Goal: Task Accomplishment & Management: Complete application form

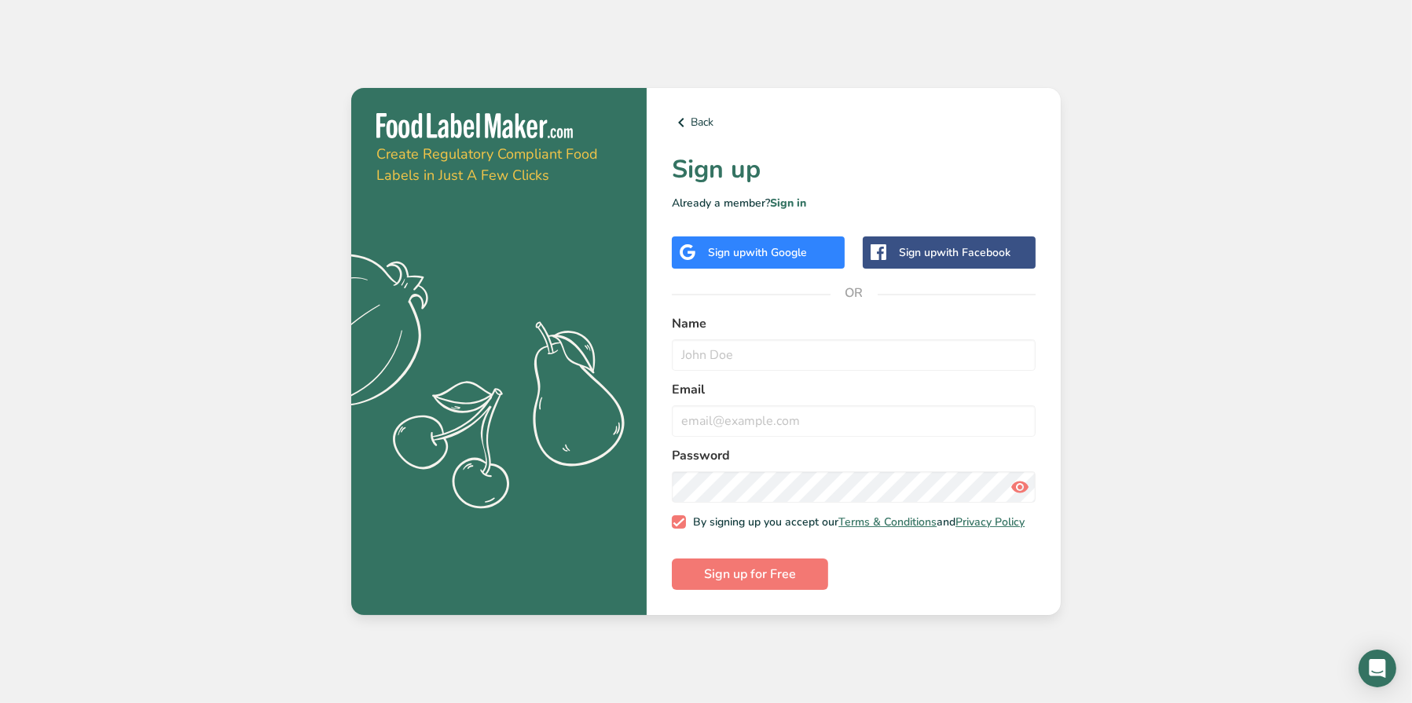
click at [752, 259] on div "Sign up with Google" at bounding box center [758, 253] width 173 height 32
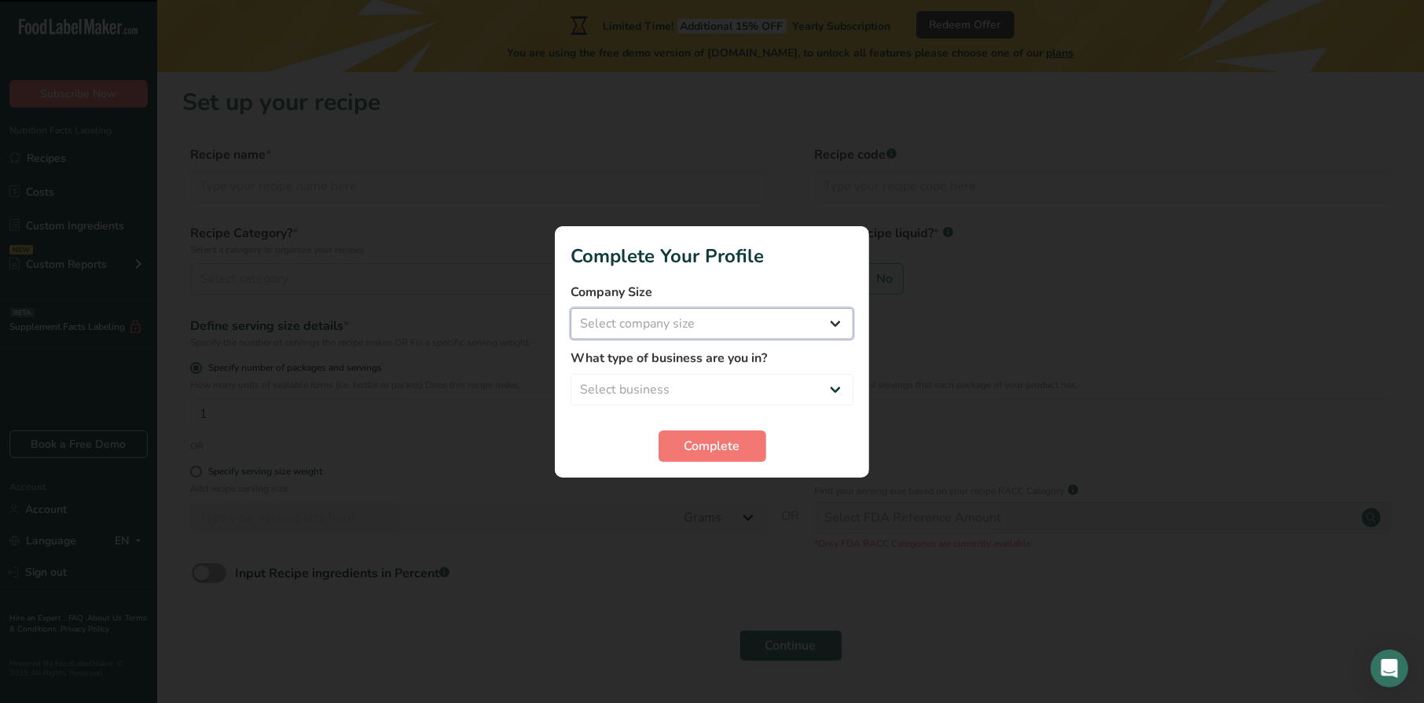
click at [700, 322] on select "Select company size Fewer than 10 Employees 10 to 50 Employees 51 to 500 Employ…" at bounding box center [712, 323] width 283 height 31
select select "2"
click at [571, 308] on select "Select company size Fewer than 10 Employees 10 to 50 Employees 51 to 500 Employ…" at bounding box center [712, 323] width 283 height 31
click at [725, 386] on select "Select business Packaged Food Manufacturer Restaurant & Cafe Bakery Meal Plans …" at bounding box center [712, 389] width 283 height 31
select select "1"
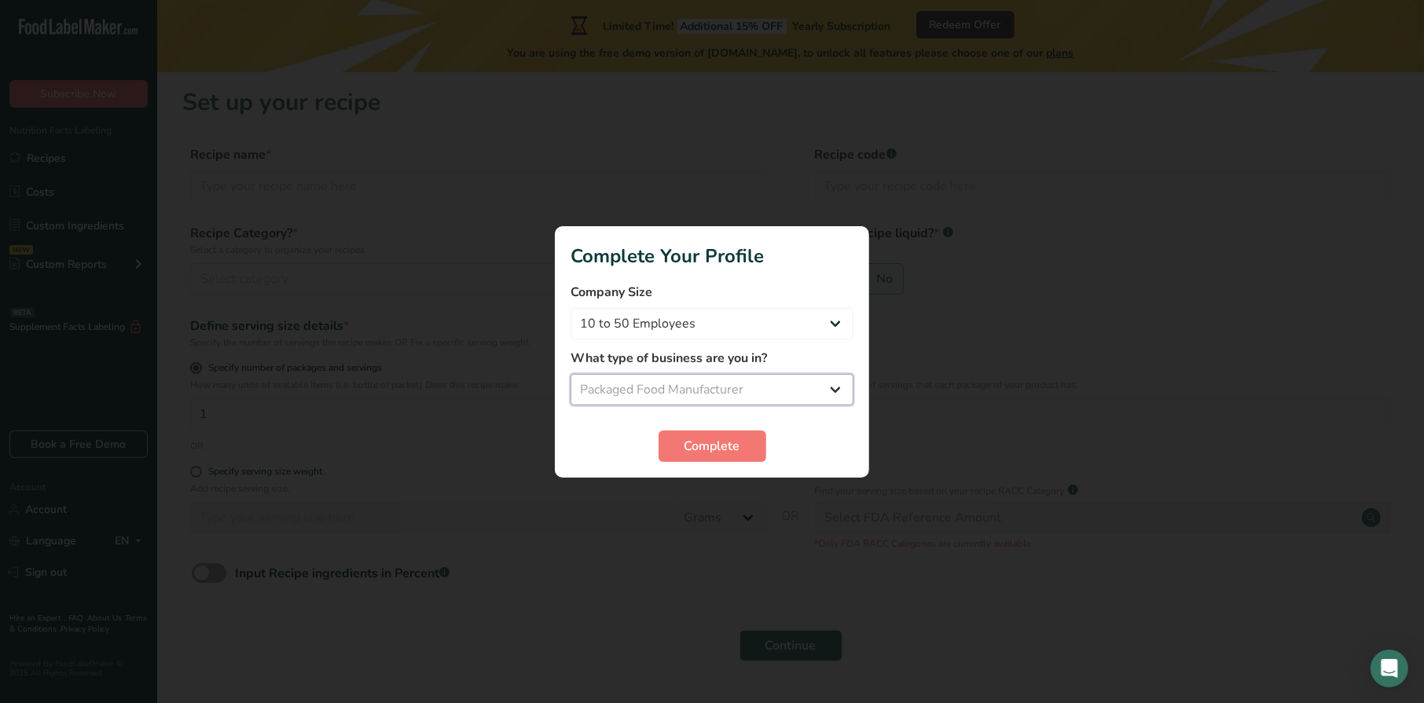
click at [571, 374] on select "Select business Packaged Food Manufacturer Restaurant & Cafe Bakery Meal Plans …" at bounding box center [712, 389] width 283 height 31
click at [715, 446] on span "Complete" at bounding box center [713, 446] width 56 height 19
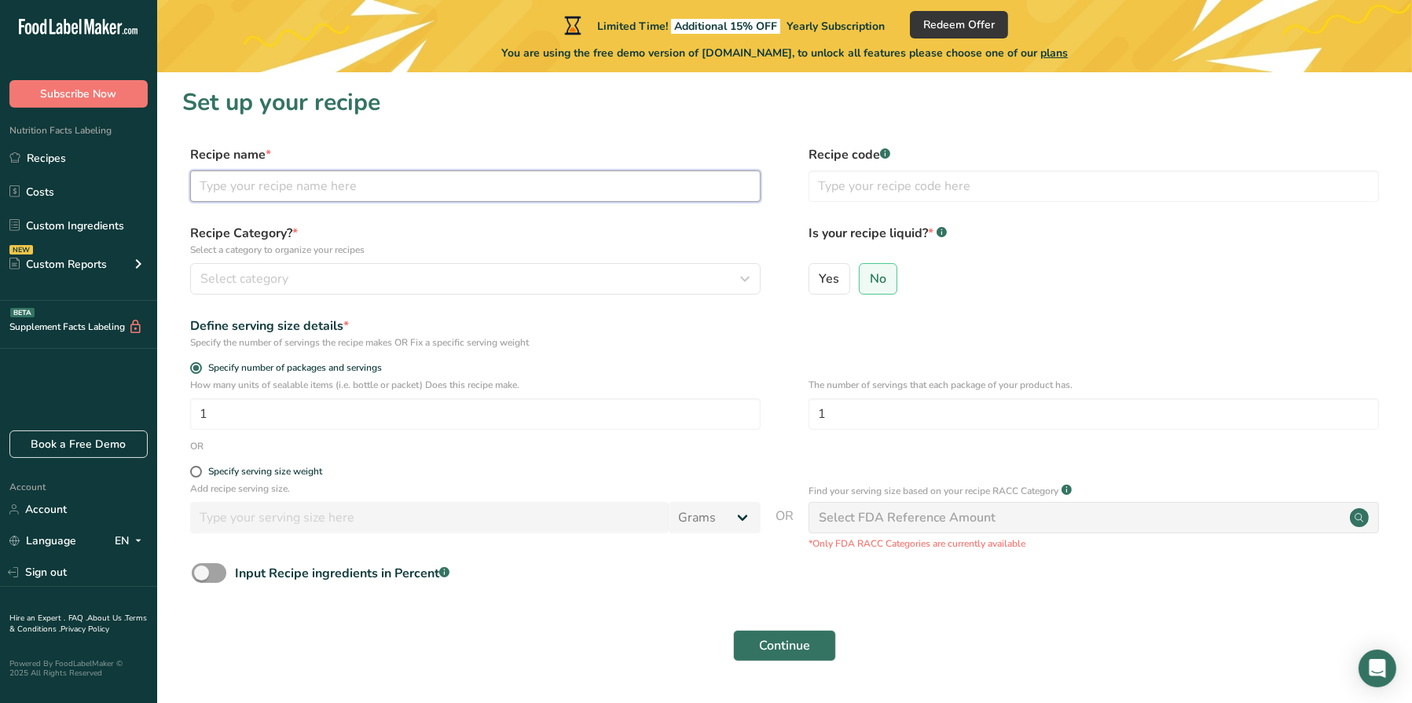
drag, startPoint x: 275, startPoint y: 189, endPoint x: 248, endPoint y: 189, distance: 26.7
click at [248, 189] on input "text" at bounding box center [475, 186] width 571 height 31
click at [478, 233] on label "Recipe Category? * Select a category to organize your recipes" at bounding box center [475, 240] width 571 height 33
click at [476, 270] on div "Select category" at bounding box center [470, 279] width 541 height 19
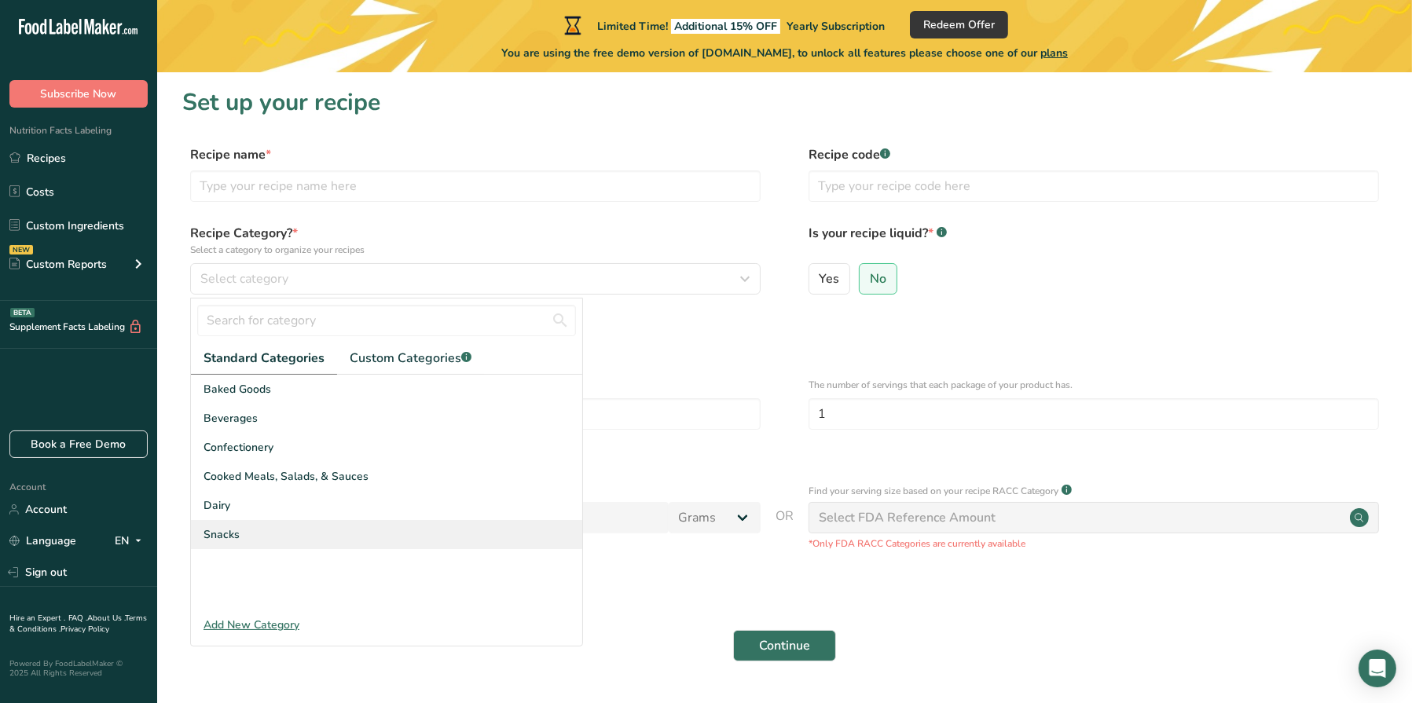
click at [318, 531] on div "Snacks" at bounding box center [386, 534] width 391 height 29
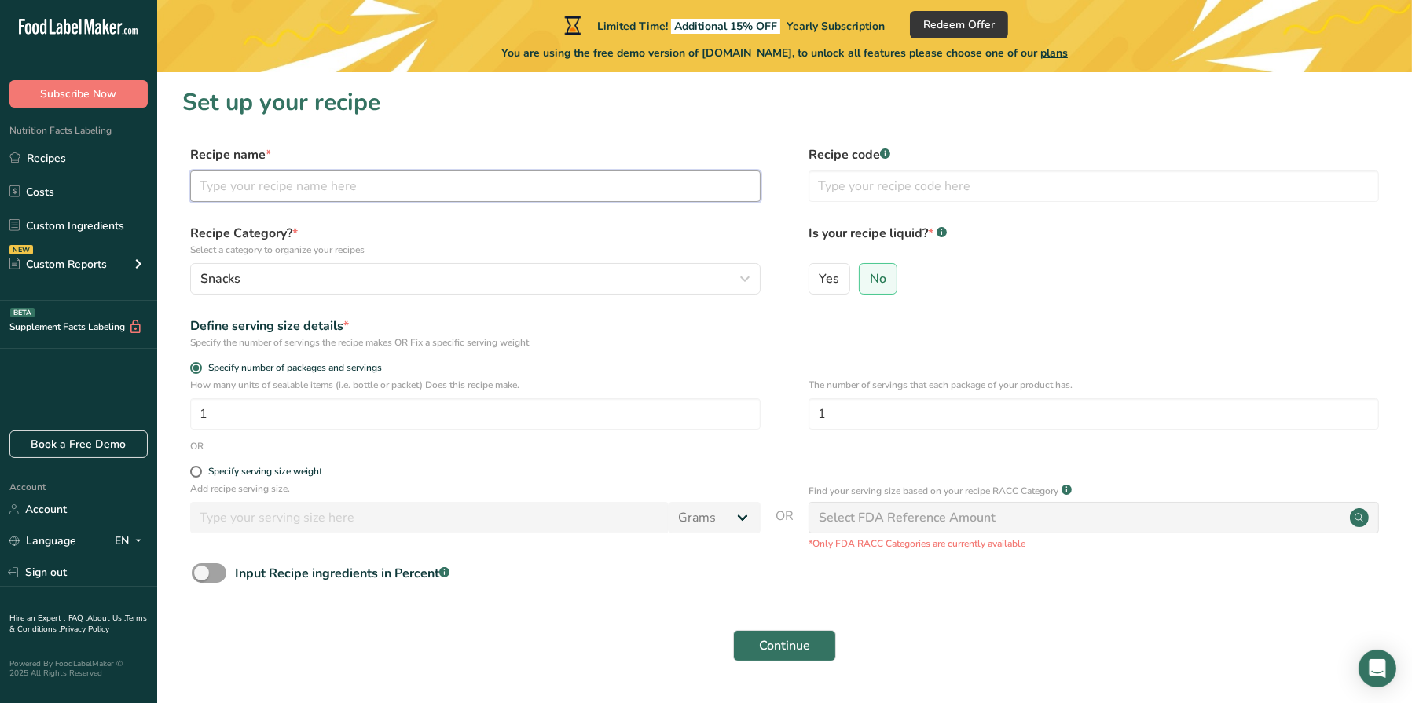
click at [301, 180] on input "text" at bounding box center [475, 186] width 571 height 31
type input "panipuri coin khakhra"
click at [891, 185] on input "text" at bounding box center [1094, 186] width 571 height 31
click at [1097, 265] on div "Yes No" at bounding box center [1094, 283] width 571 height 41
click at [820, 281] on span "Yes" at bounding box center [830, 279] width 20 height 16
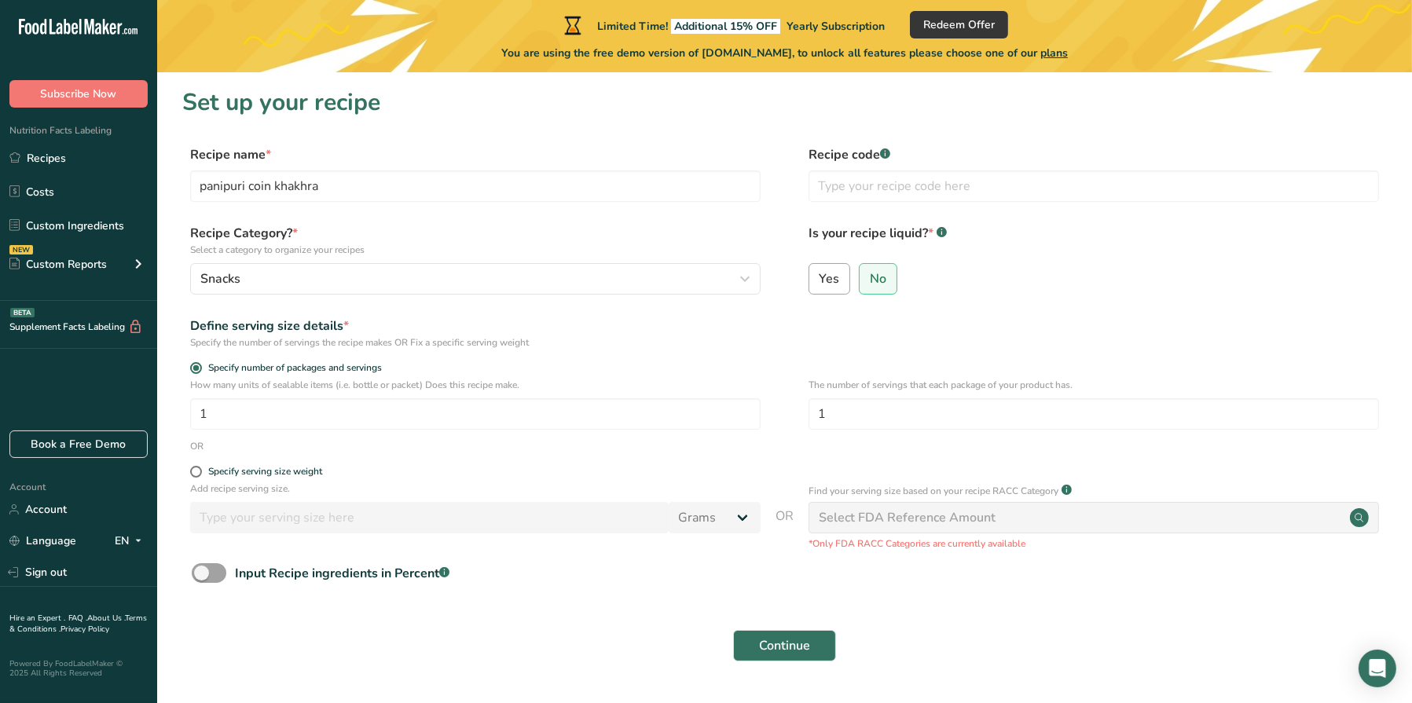
click at [820, 281] on input "Yes" at bounding box center [815, 279] width 10 height 10
radio input "true"
radio input "false"
select select "22"
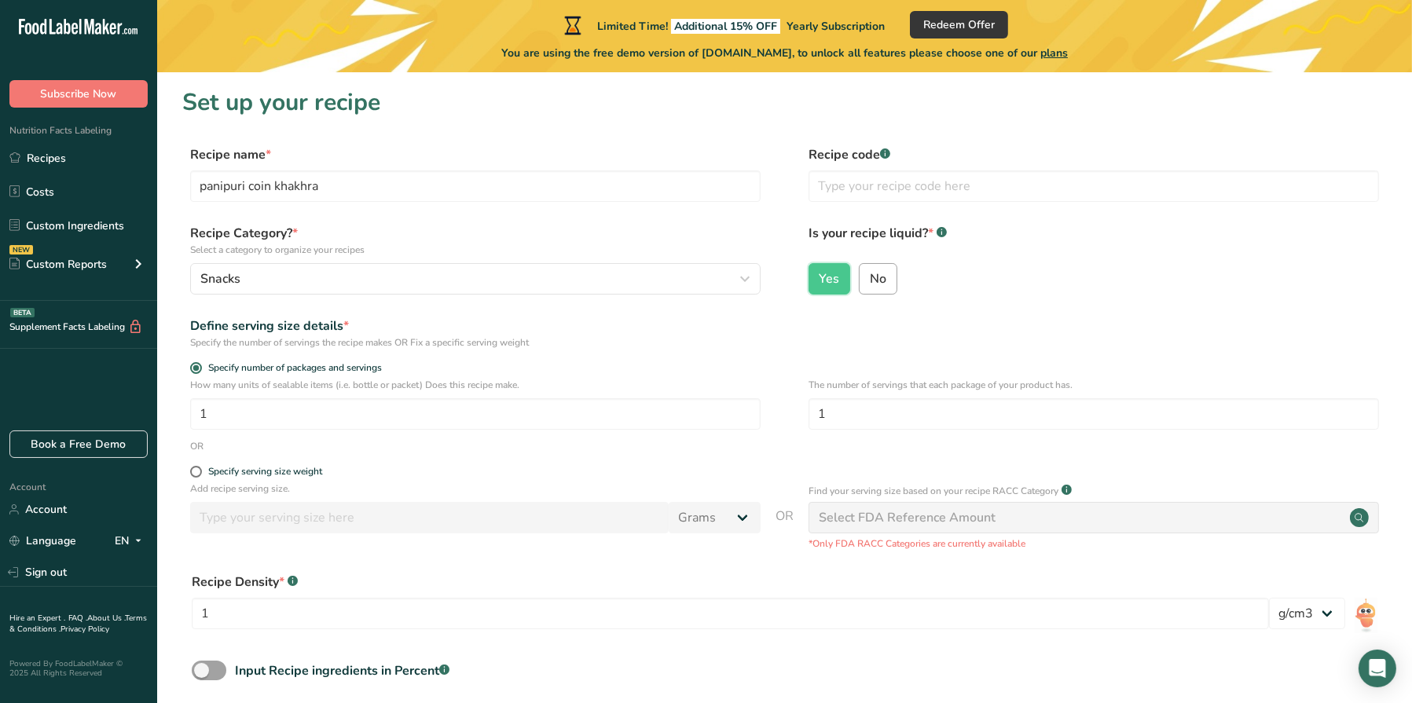
click at [890, 283] on label "No" at bounding box center [878, 278] width 39 height 31
click at [870, 283] on input "No" at bounding box center [865, 279] width 10 height 10
radio input "true"
radio input "false"
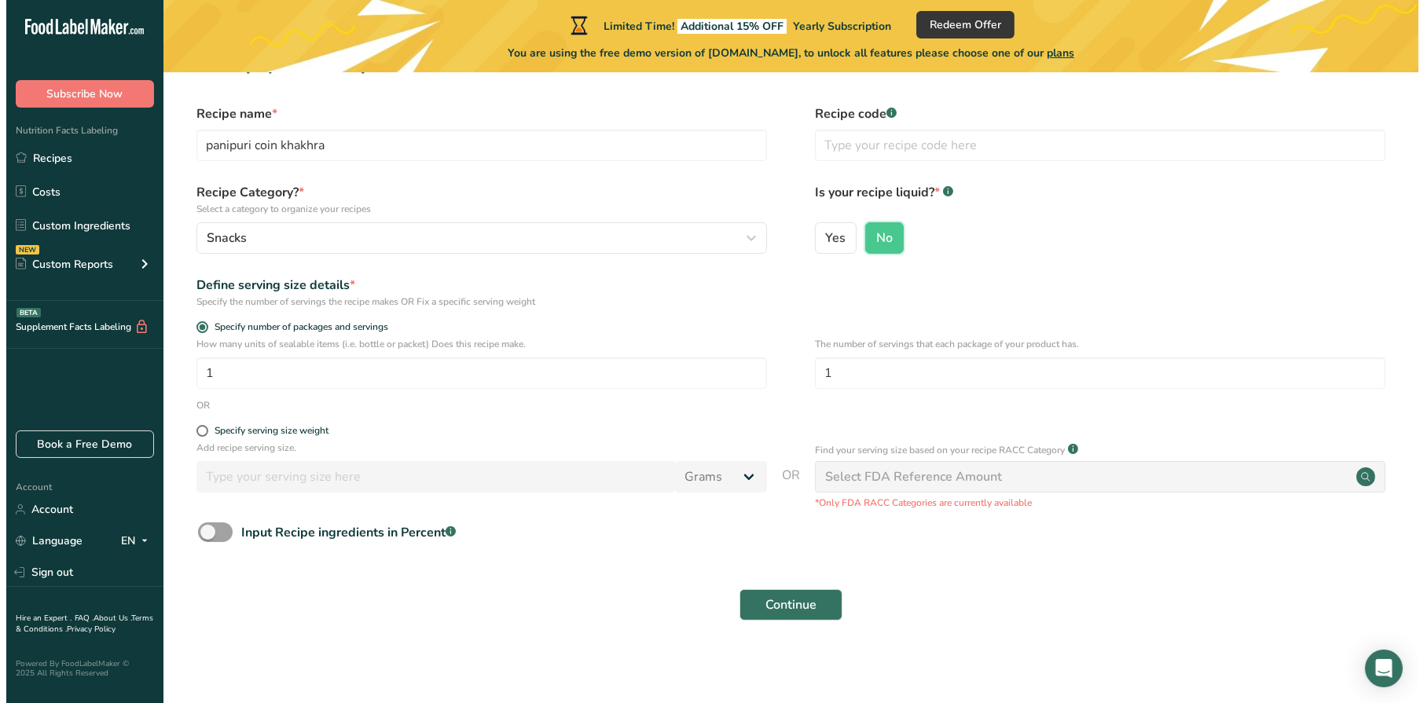
scroll to position [42, 0]
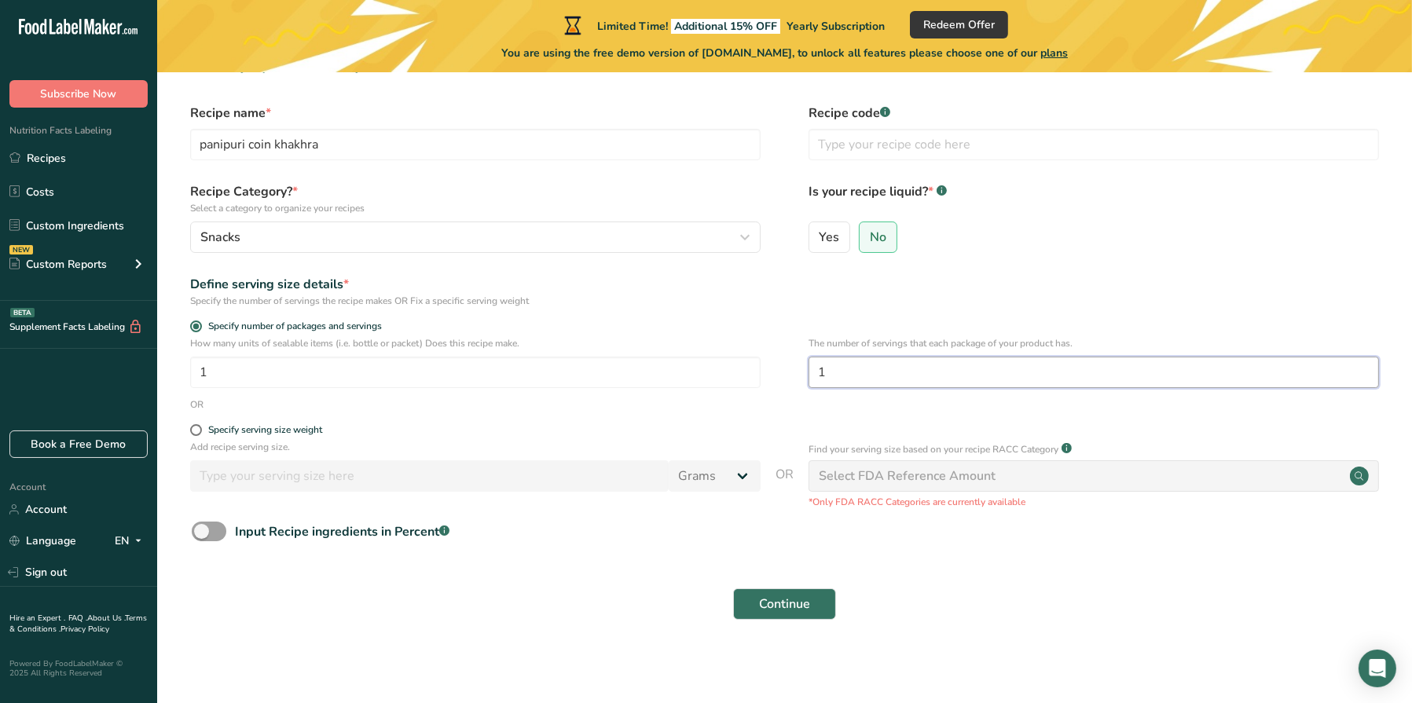
click at [979, 373] on input "1" at bounding box center [1094, 372] width 571 height 31
drag, startPoint x: 979, startPoint y: 373, endPoint x: 680, endPoint y: 373, distance: 298.7
click at [680, 373] on div "How many units of sealable items (i.e. bottle or packet) Does this recipe make.…" at bounding box center [784, 366] width 1205 height 61
type input "100"
click at [448, 362] on input "1" at bounding box center [475, 372] width 571 height 31
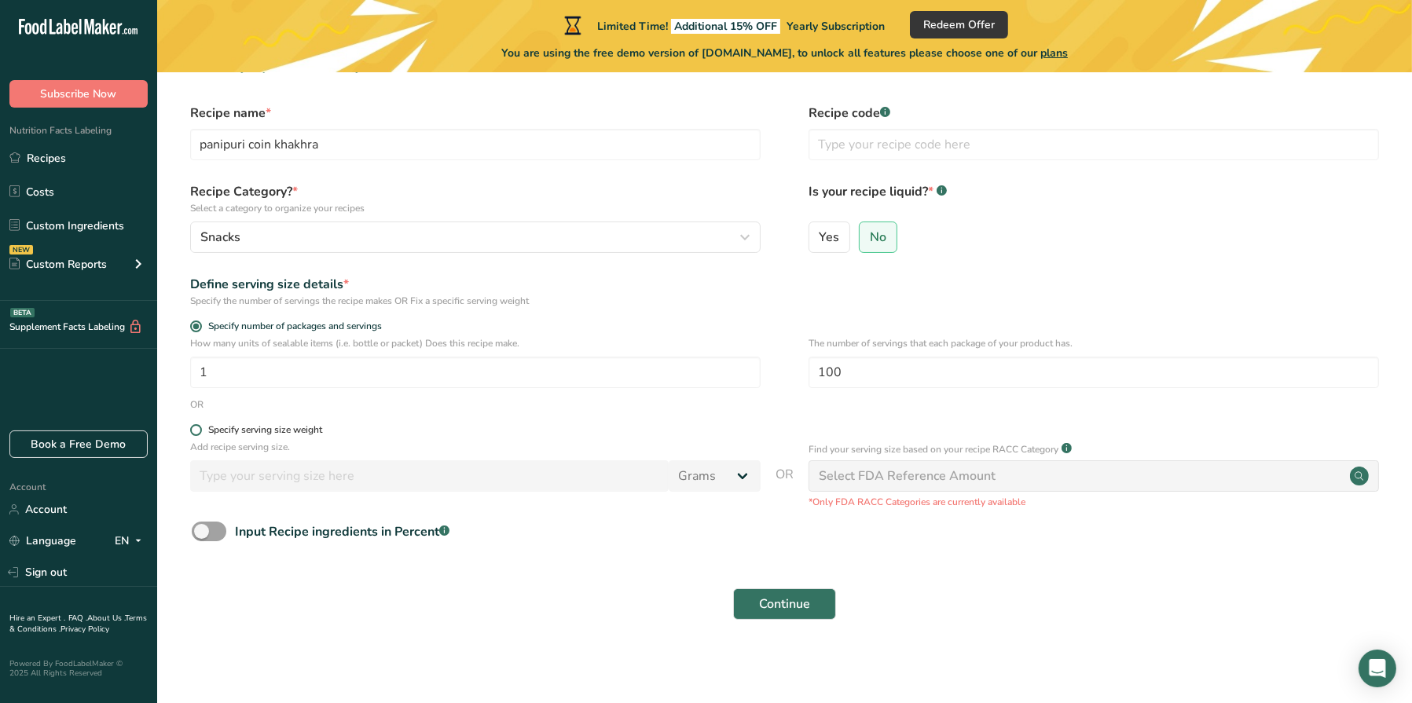
click at [209, 431] on div "Specify serving size weight" at bounding box center [265, 430] width 114 height 12
click at [200, 431] on input "Specify serving size weight" at bounding box center [195, 430] width 10 height 10
radio input "true"
radio input "false"
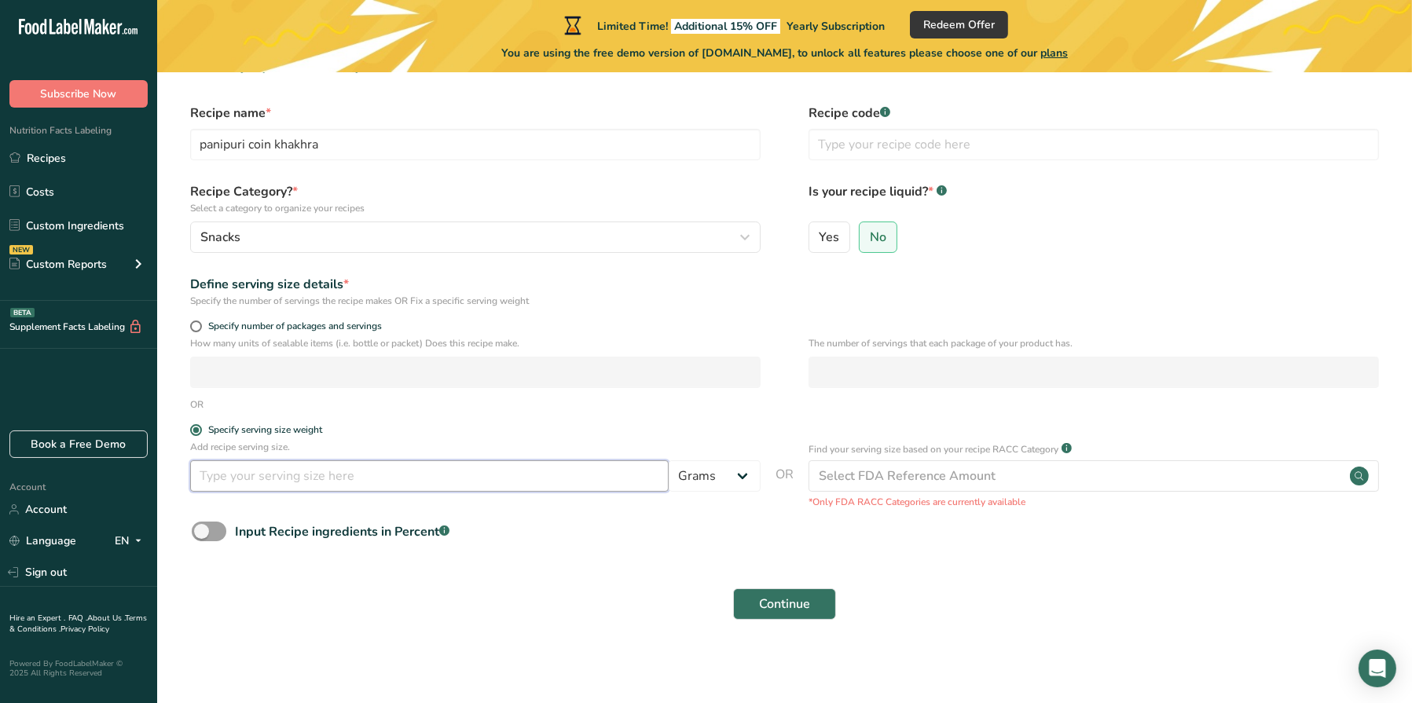
click at [458, 461] on input "number" at bounding box center [429, 476] width 479 height 31
click at [1196, 615] on div "Continue" at bounding box center [784, 604] width 1205 height 50
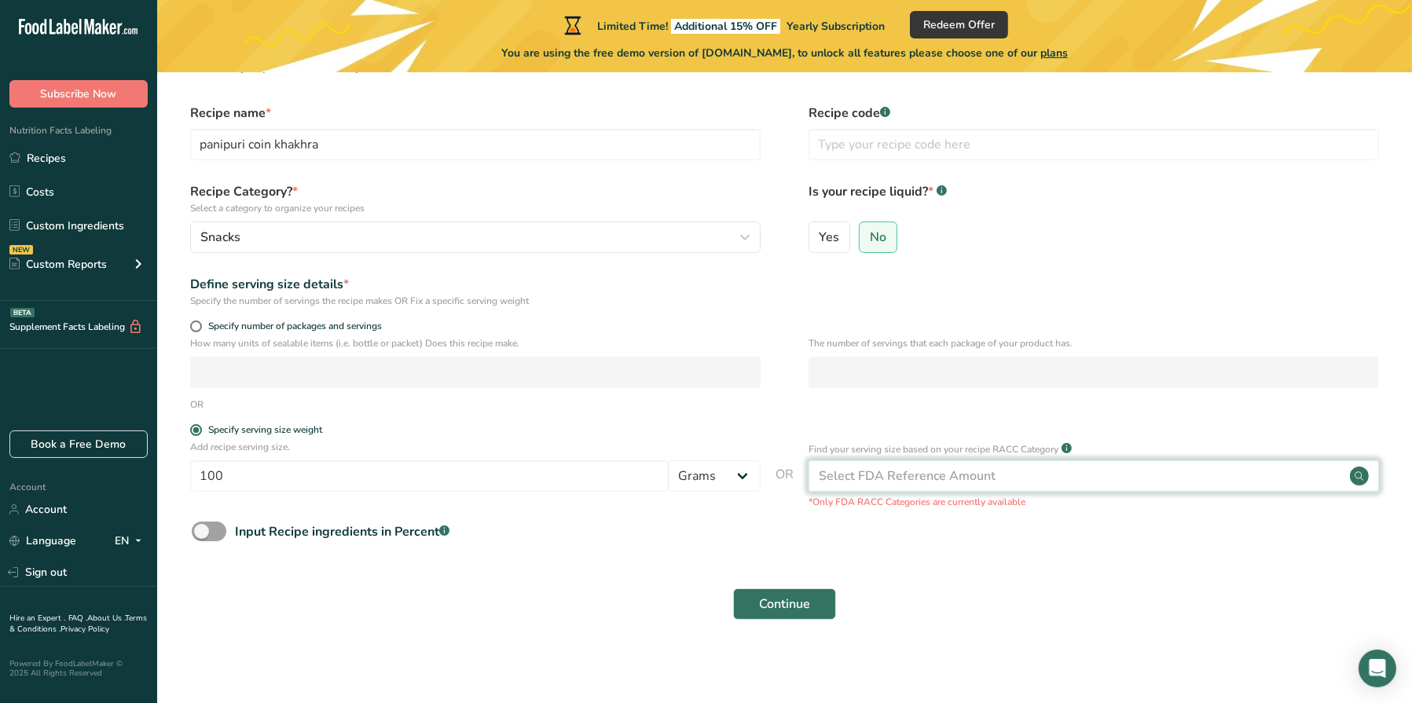
click at [1052, 482] on div "Select FDA Reference Amount" at bounding box center [1094, 476] width 571 height 31
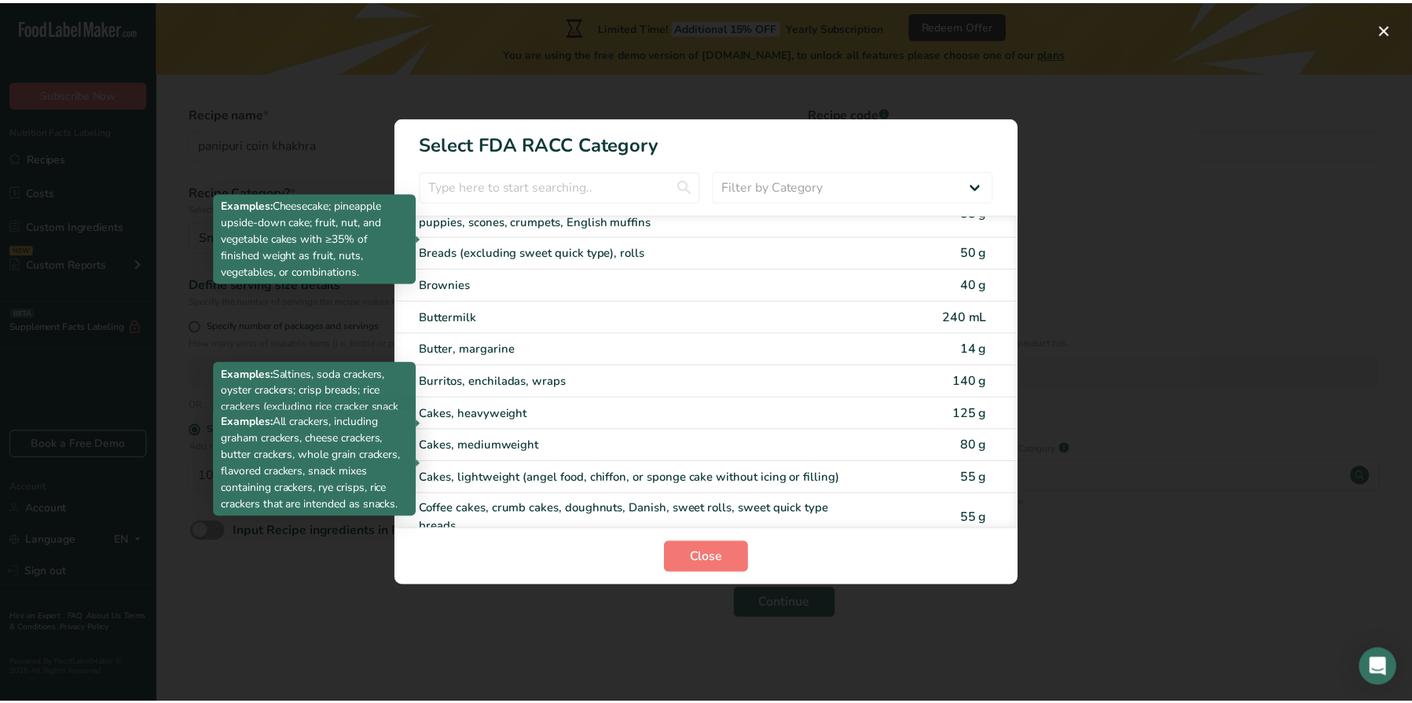
scroll to position [236, 0]
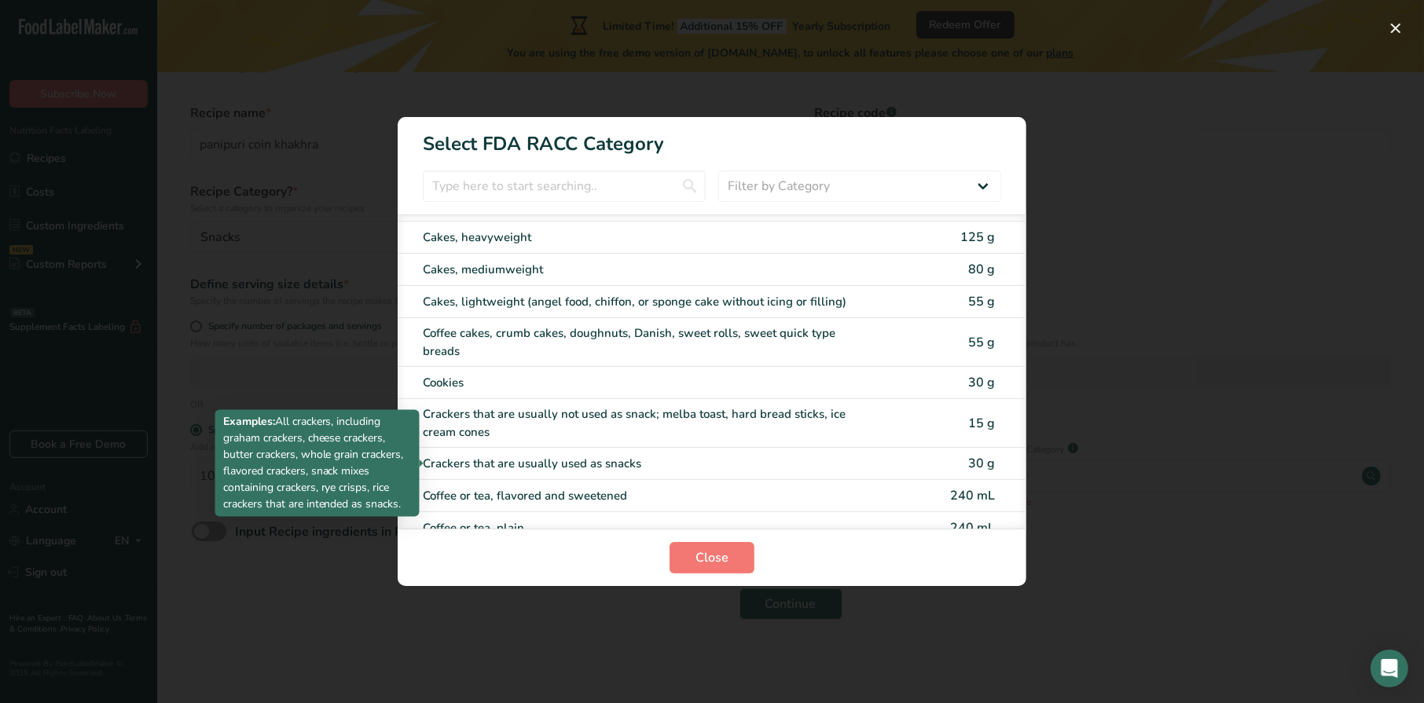
click at [641, 470] on div "Crackers that are usually used as snacks" at bounding box center [646, 464] width 446 height 18
type input "30"
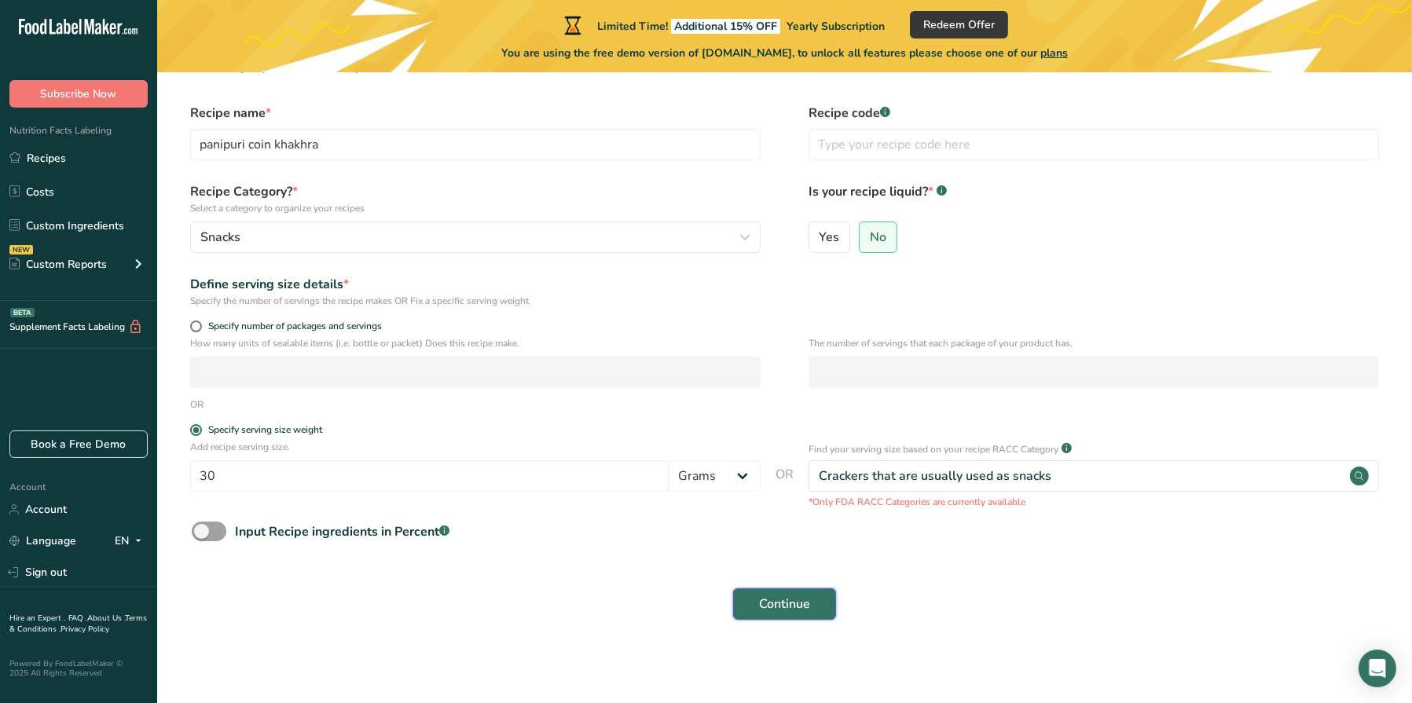
click at [759, 602] on span "Continue" at bounding box center [784, 604] width 51 height 19
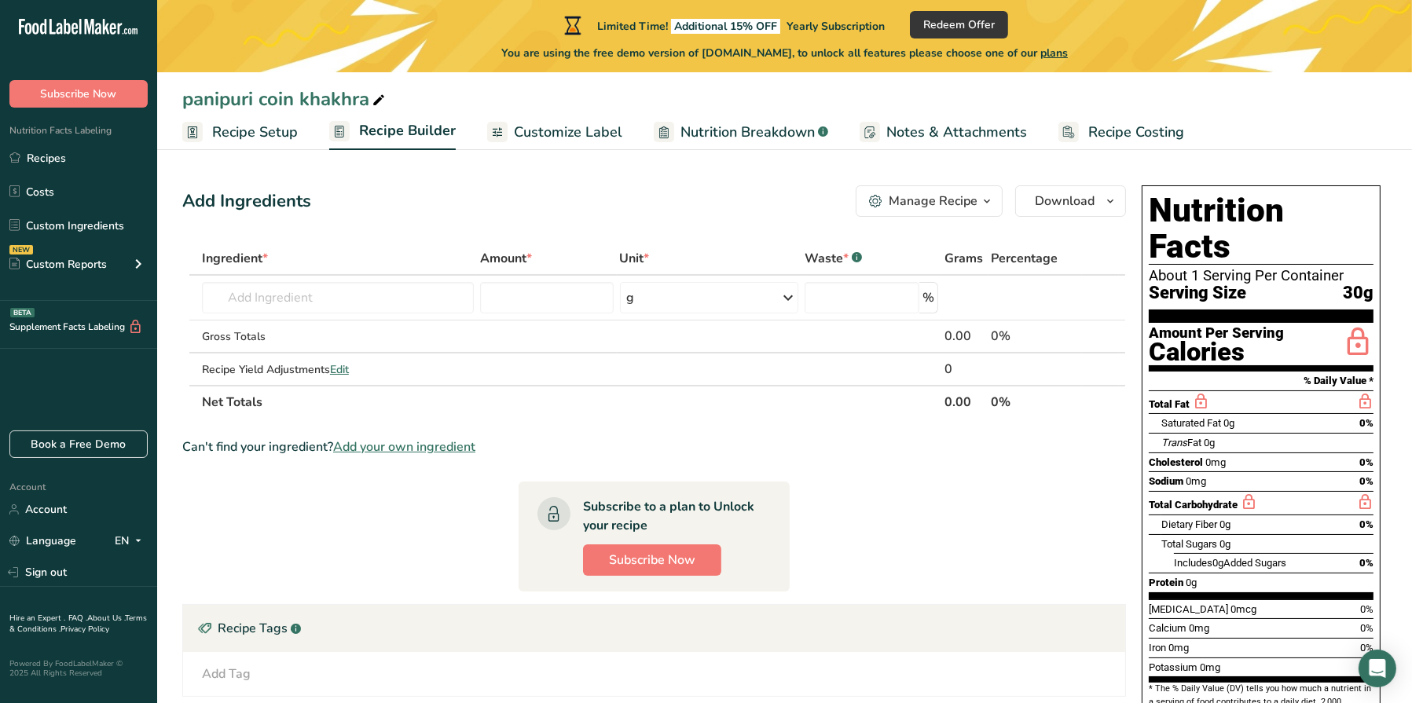
click at [572, 134] on span "Customize Label" at bounding box center [568, 132] width 108 height 21
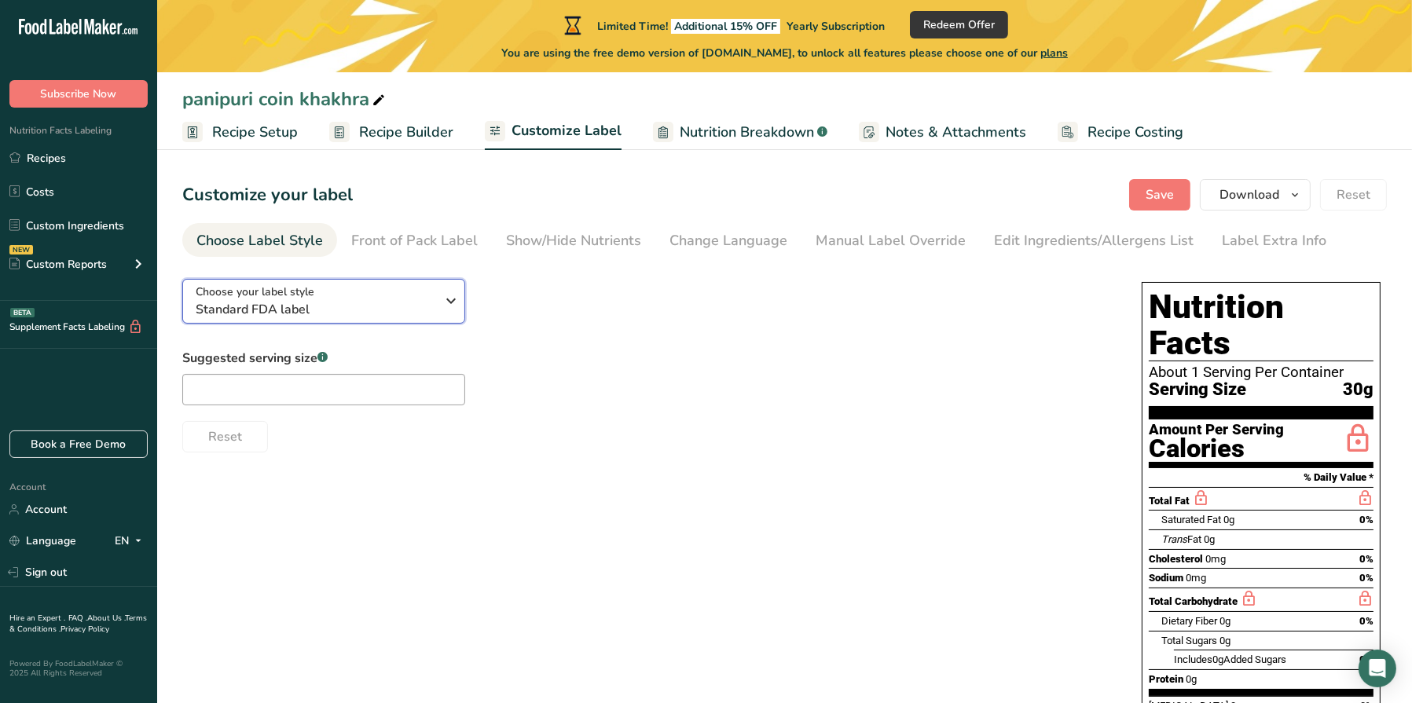
click at [420, 306] on span "Standard FDA label" at bounding box center [316, 309] width 240 height 19
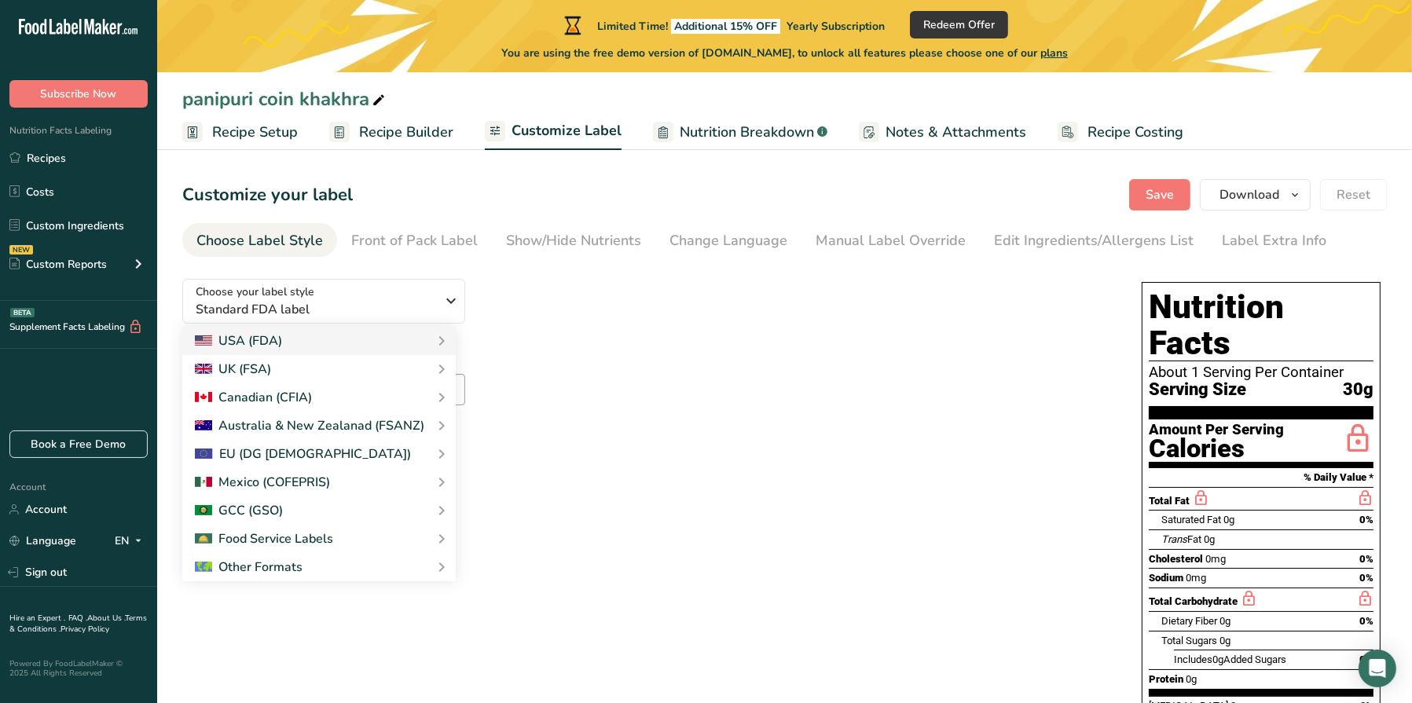
click at [620, 259] on section "Customize your label Save Download Choose what to show on your downloaded label…" at bounding box center [784, 510] width 1255 height 713
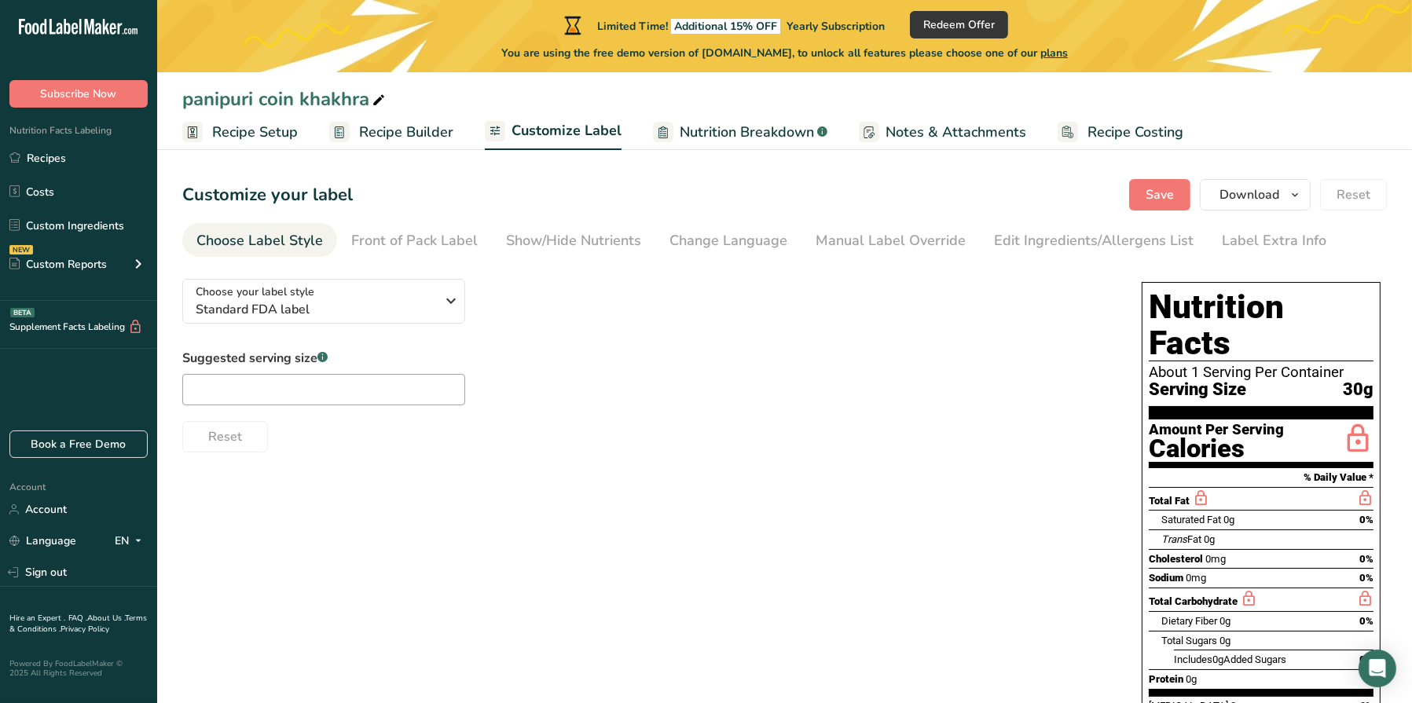
click at [710, 141] on span "Nutrition Breakdown" at bounding box center [747, 132] width 134 height 21
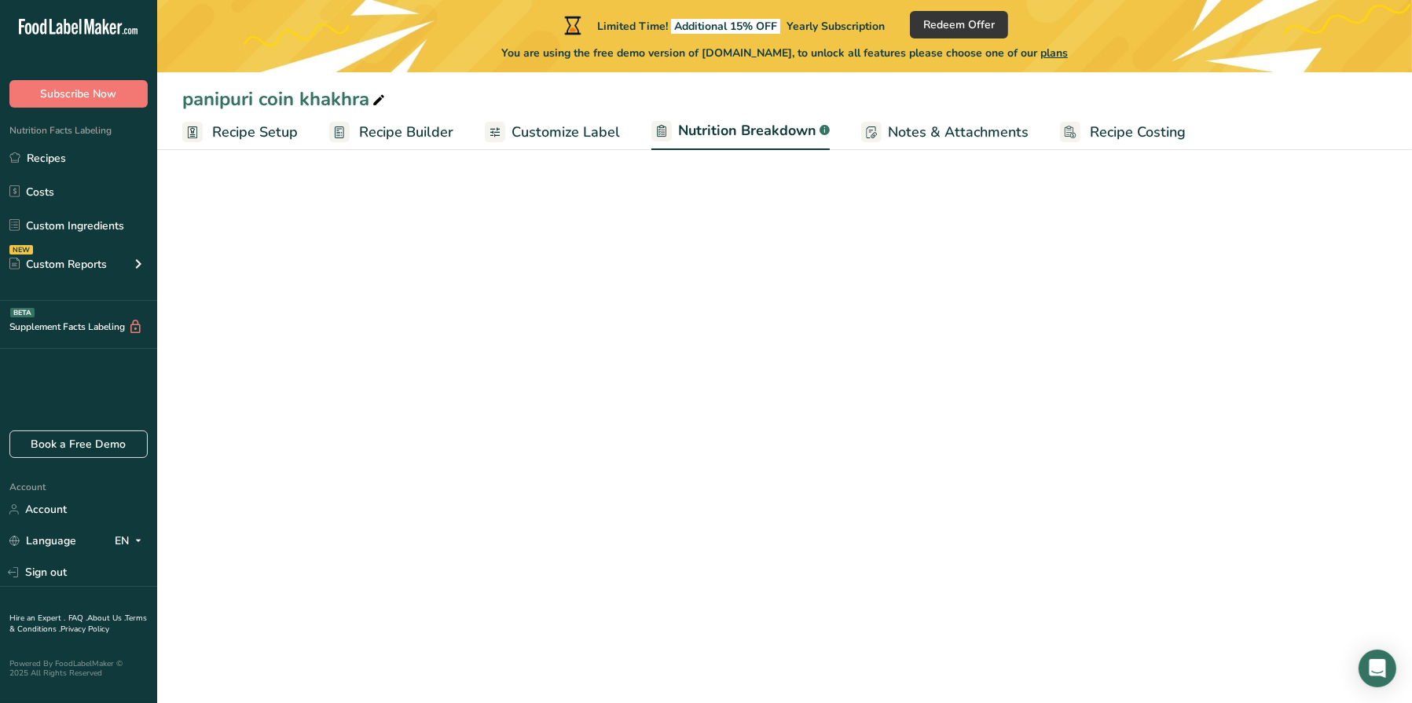
select select "Calories"
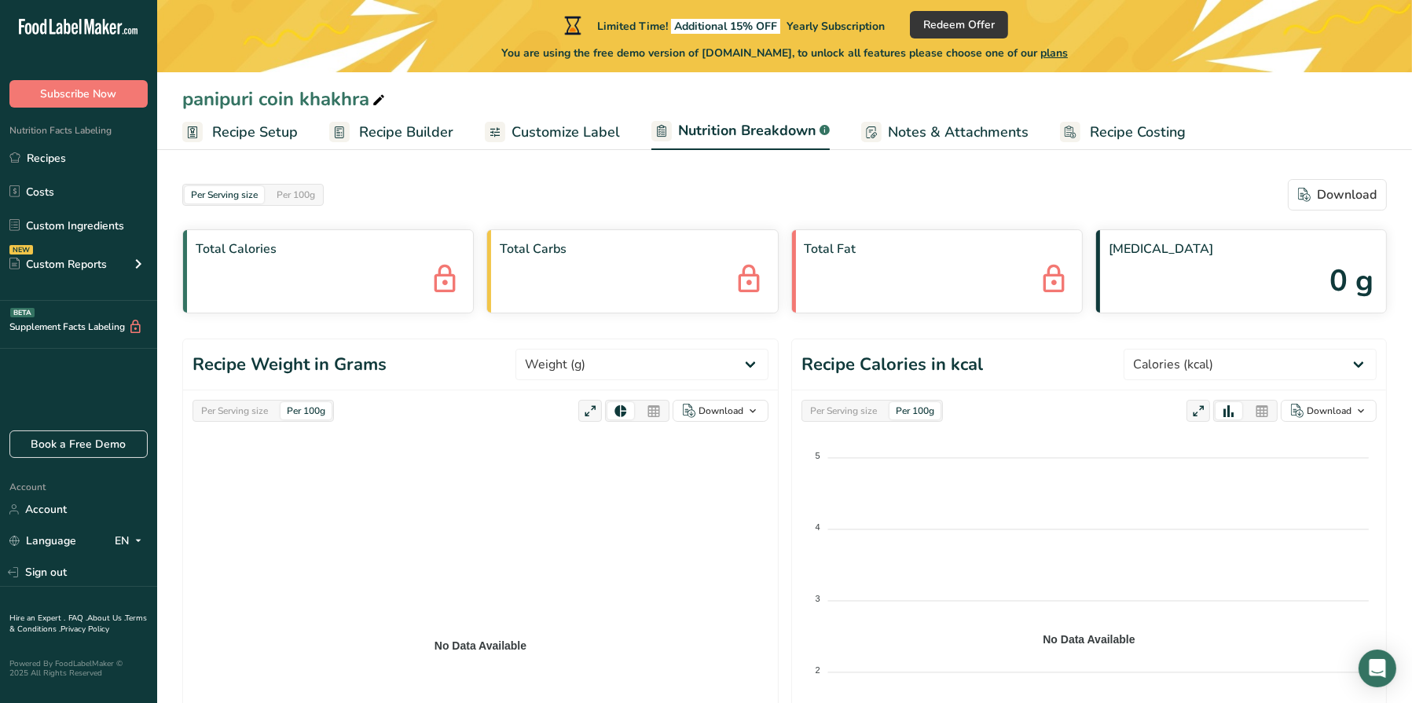
click at [677, 289] on div "Total Carbs" at bounding box center [633, 272] width 292 height 84
click at [897, 139] on span "Notes & Attachments" at bounding box center [958, 132] width 141 height 21
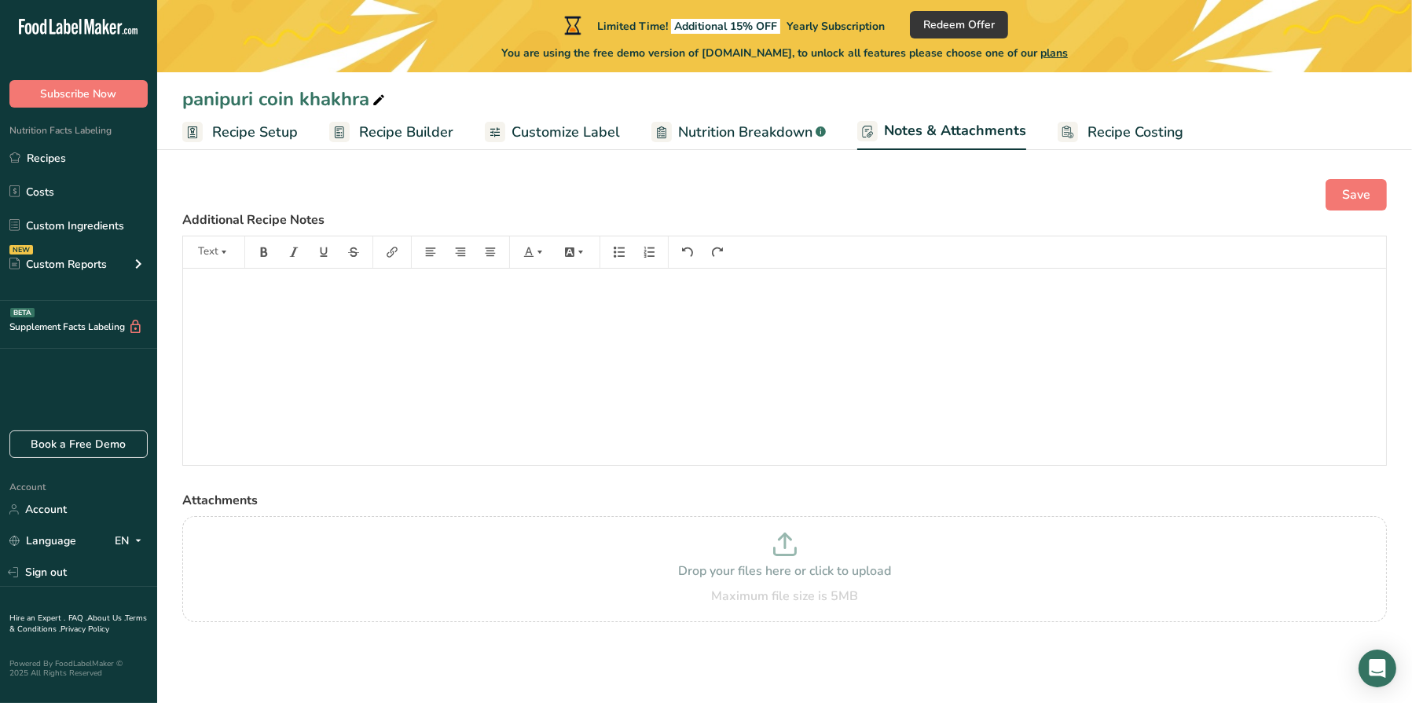
click at [397, 138] on span "Recipe Builder" at bounding box center [406, 132] width 94 height 21
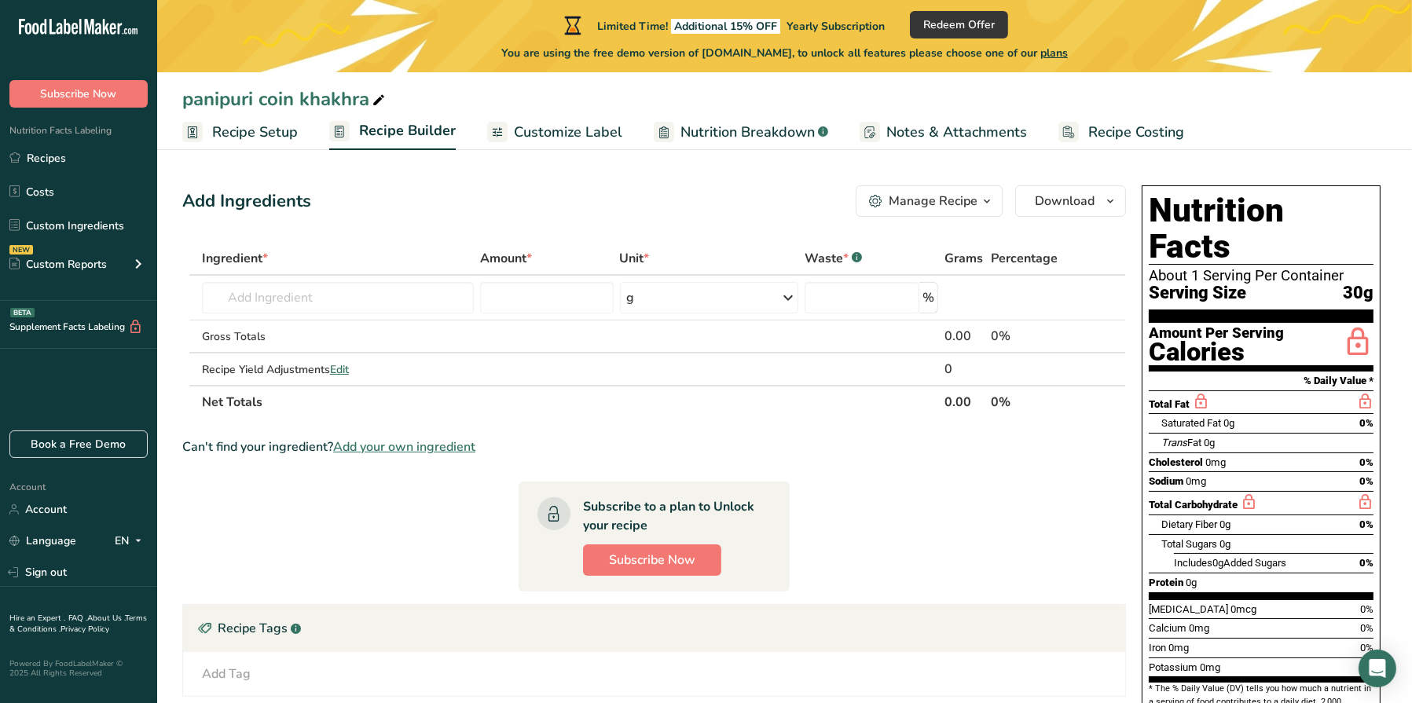
click at [520, 126] on span "Customize Label" at bounding box center [568, 132] width 108 height 21
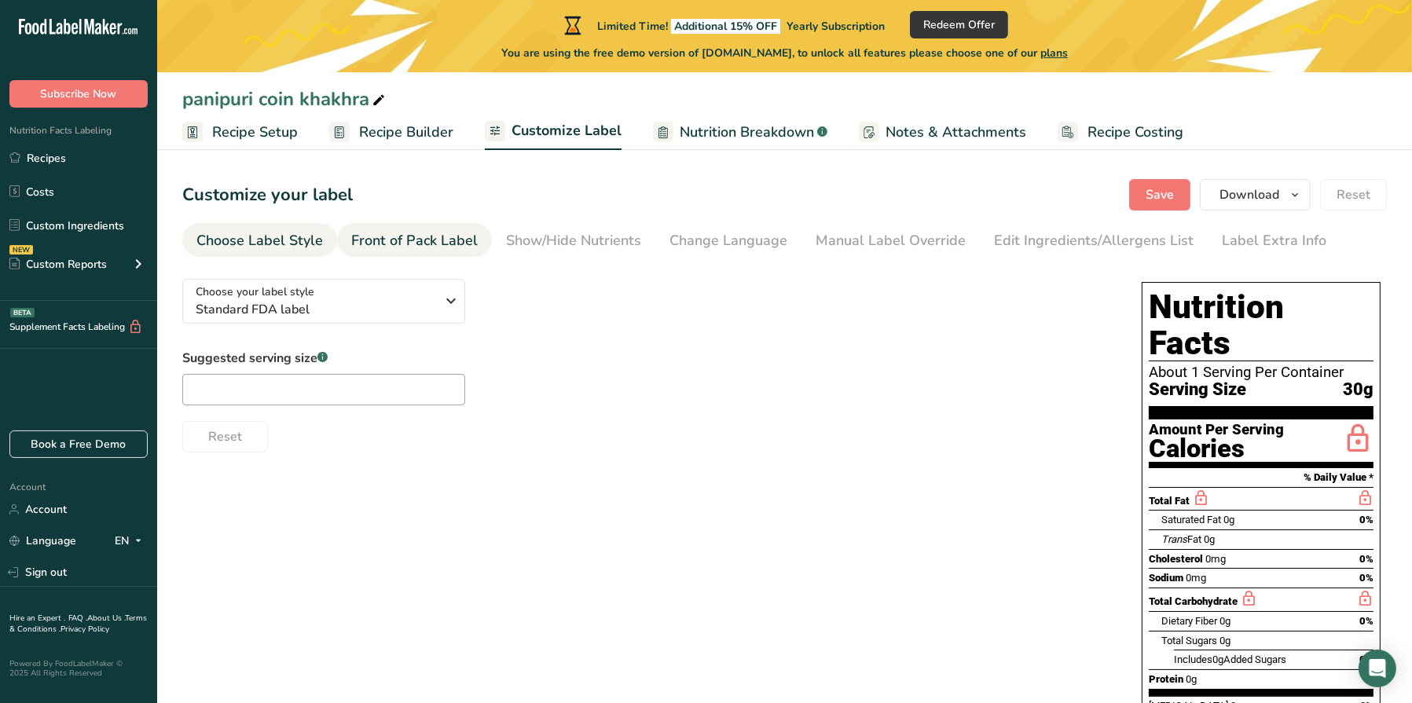
click at [400, 246] on div "Front of Pack Label" at bounding box center [414, 240] width 127 height 21
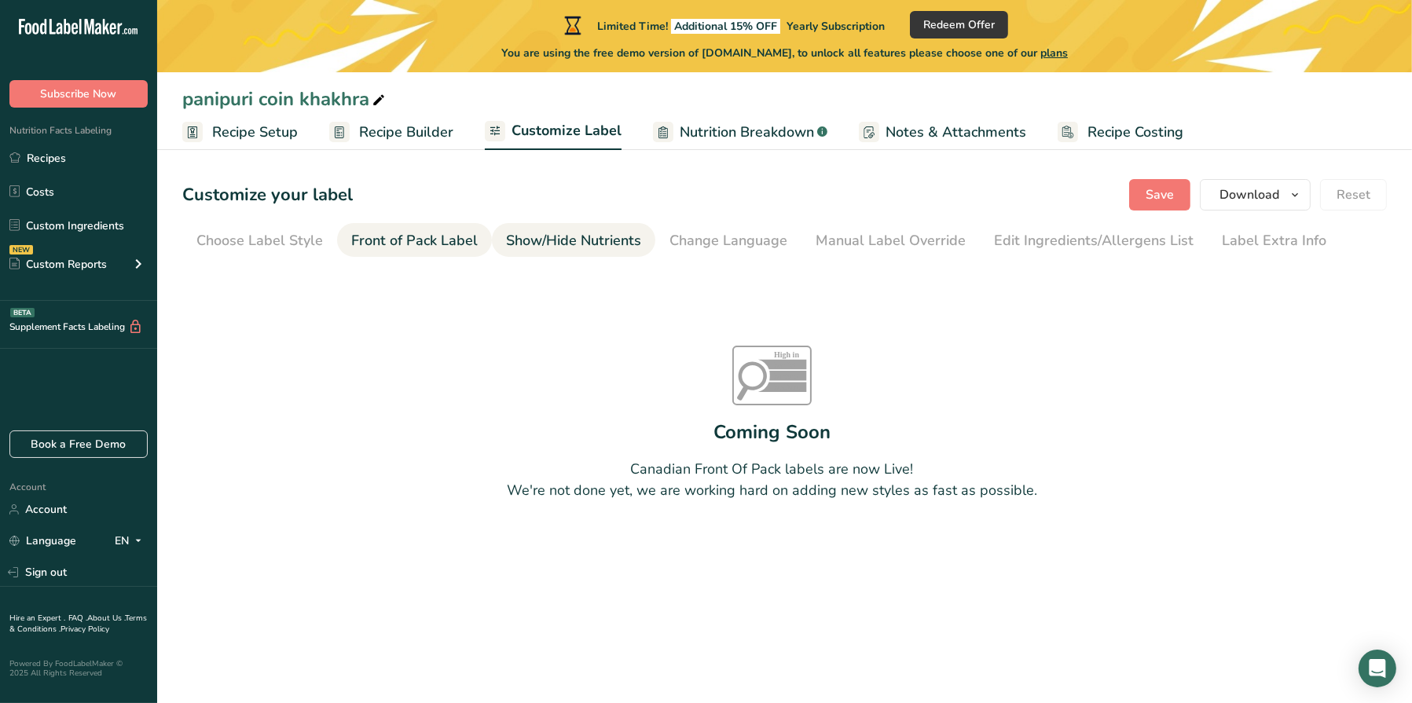
click at [556, 247] on div "Show/Hide Nutrients" at bounding box center [573, 240] width 135 height 21
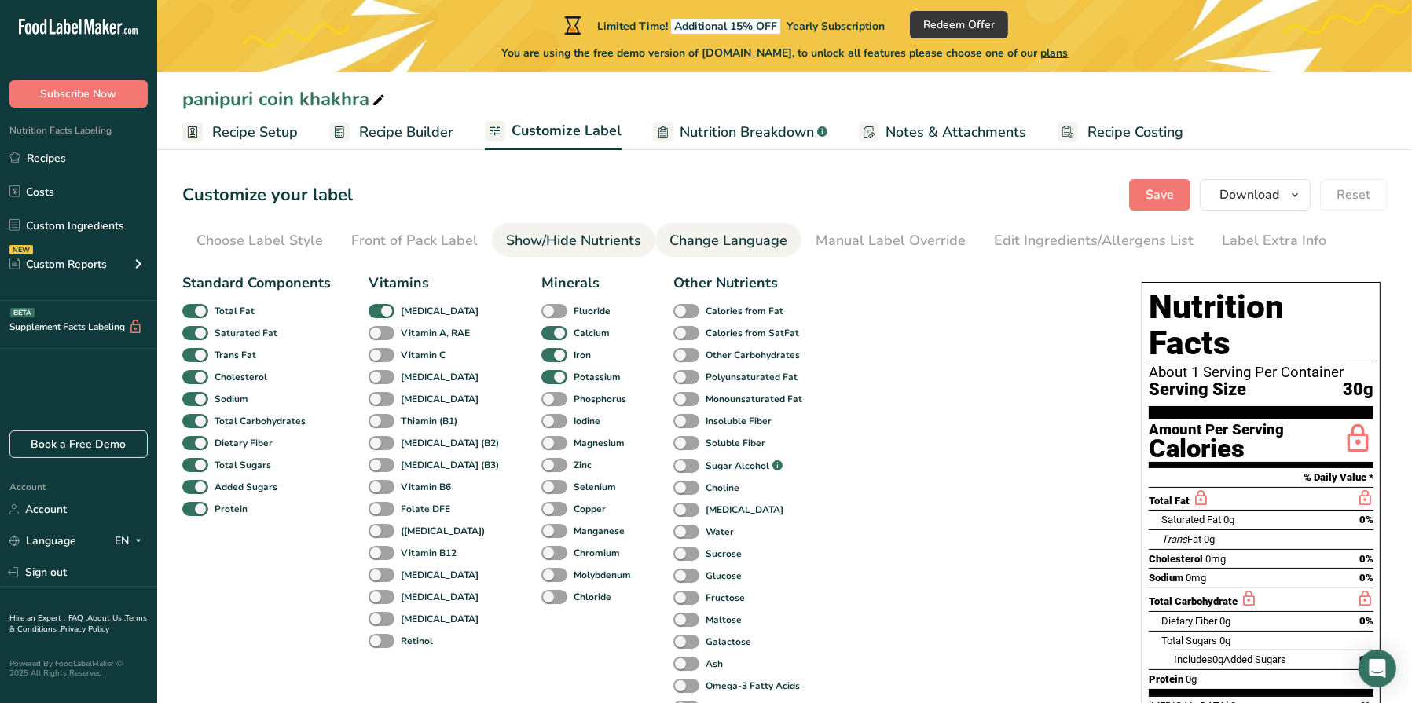
click at [692, 245] on div "Change Language" at bounding box center [729, 240] width 118 height 21
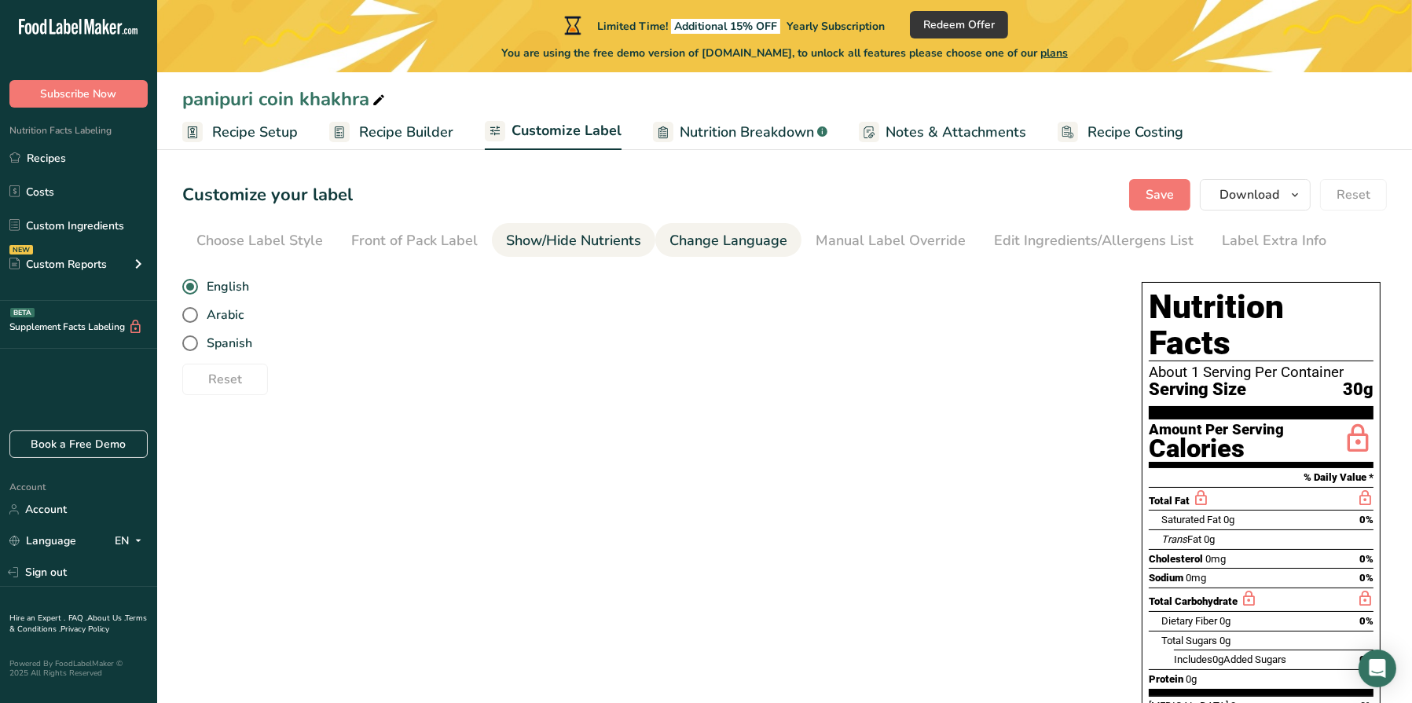
click at [626, 248] on div "Show/Hide Nutrients" at bounding box center [573, 240] width 135 height 21
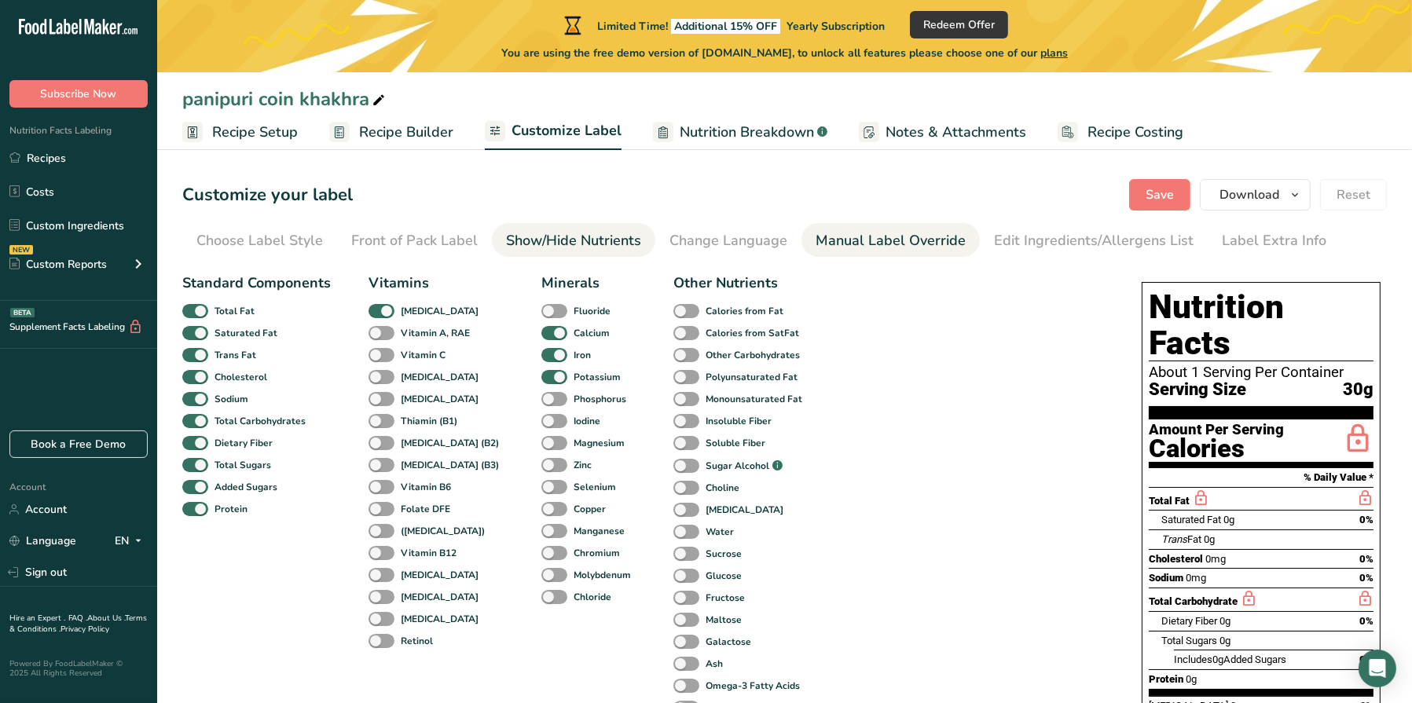
click at [835, 245] on div "Manual Label Override" at bounding box center [891, 240] width 150 height 21
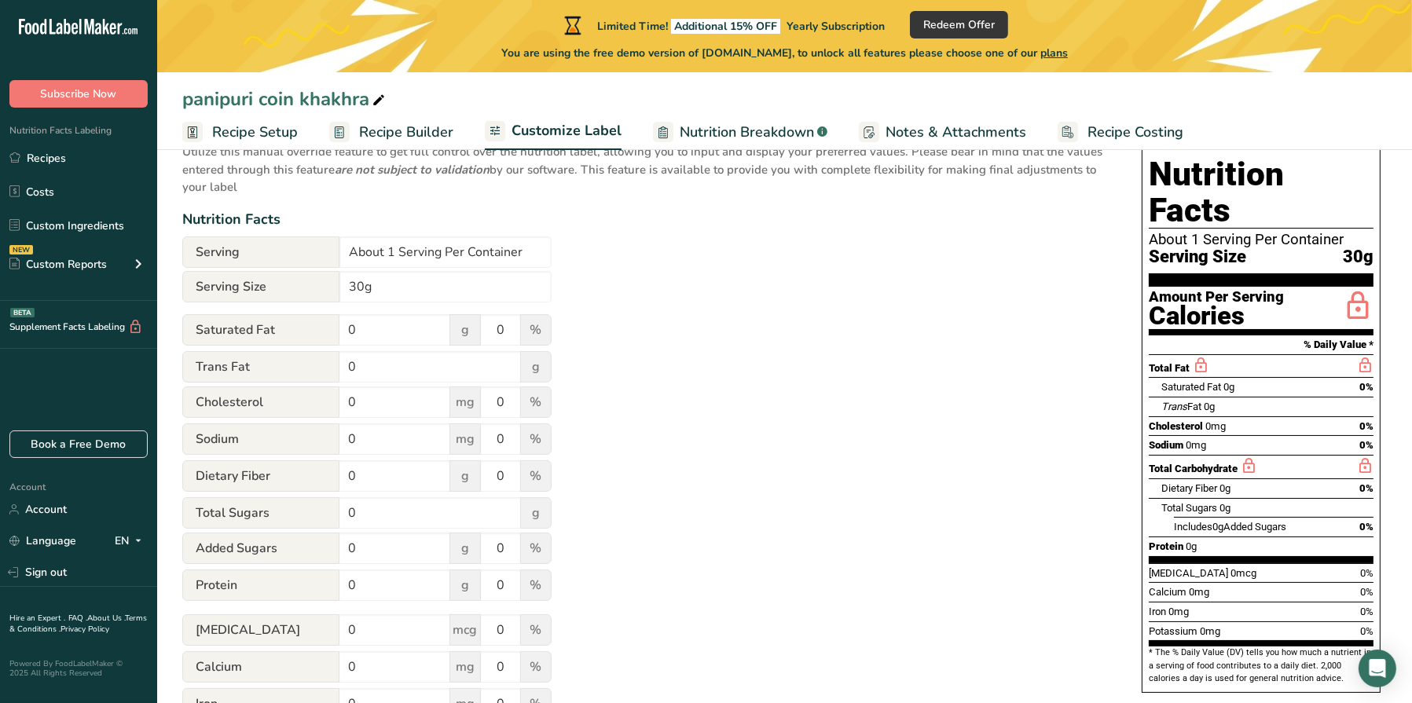
scroll to position [157, 0]
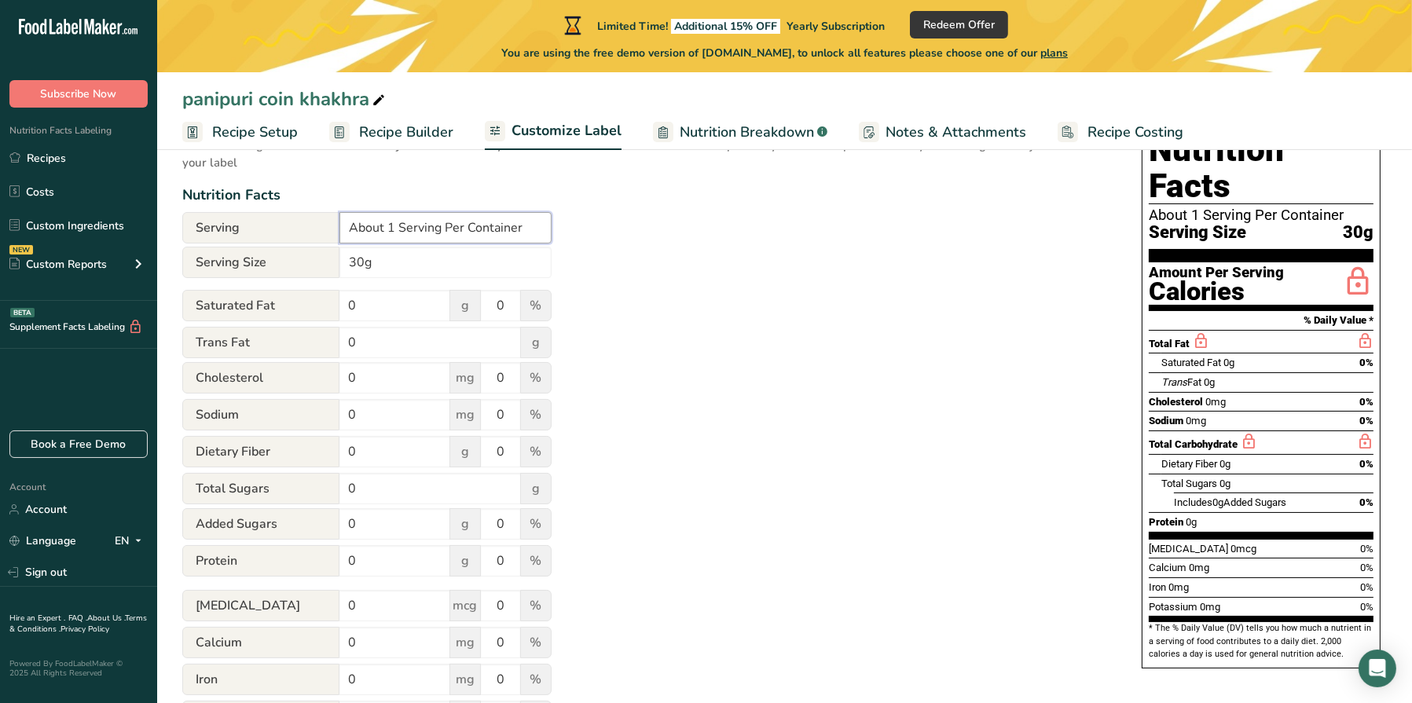
click at [391, 218] on input "About 1 Serving Per Container" at bounding box center [446, 227] width 212 height 31
drag, startPoint x: 534, startPoint y: 232, endPoint x: 248, endPoint y: 227, distance: 286.2
click at [248, 227] on div "Serving About 1 Serving Per Container" at bounding box center [366, 227] width 369 height 31
type input "100g"
click at [691, 333] on div "Utilize this manual override feature to get full control over the nutrition lab…" at bounding box center [646, 439] width 928 height 661
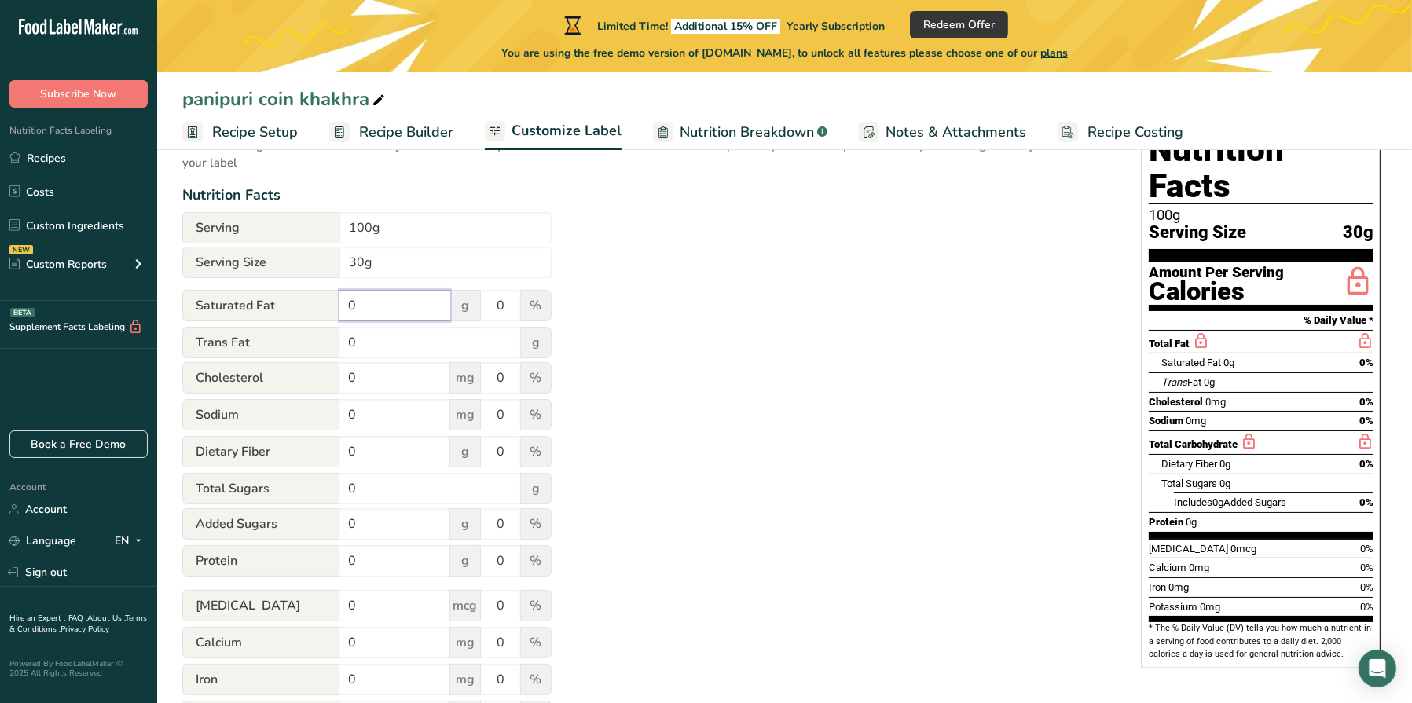
click at [396, 290] on input "0" at bounding box center [395, 305] width 111 height 31
type input "01.78"
click at [502, 306] on input "0" at bounding box center [500, 305] width 39 height 31
drag, startPoint x: 509, startPoint y: 304, endPoint x: 456, endPoint y: 307, distance: 53.5
click at [456, 307] on div "Saturated Fat 01.78 g 0 %" at bounding box center [366, 306] width 369 height 33
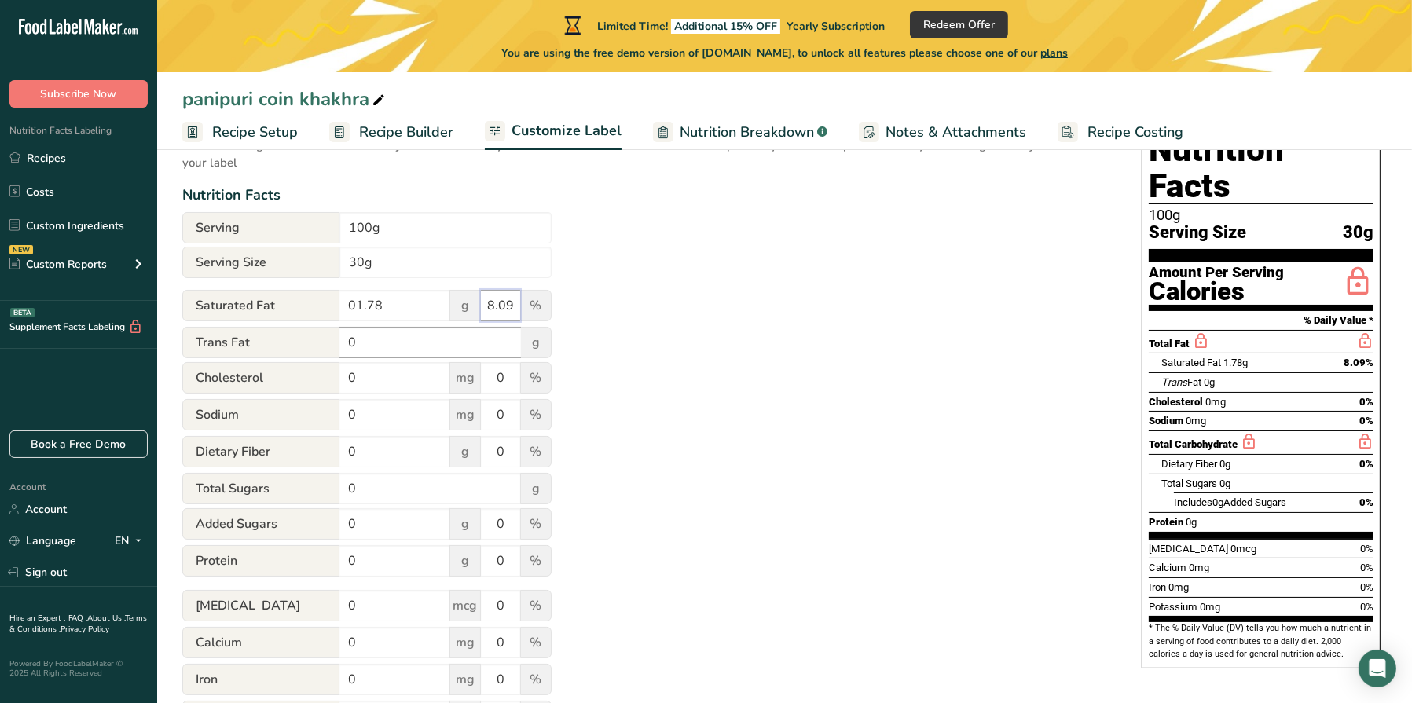
type input "8.09"
click at [400, 337] on input "0" at bounding box center [431, 342] width 182 height 31
drag, startPoint x: 400, startPoint y: 337, endPoint x: 329, endPoint y: 338, distance: 70.7
click at [329, 338] on div "Trans Fat 0 g" at bounding box center [366, 342] width 369 height 31
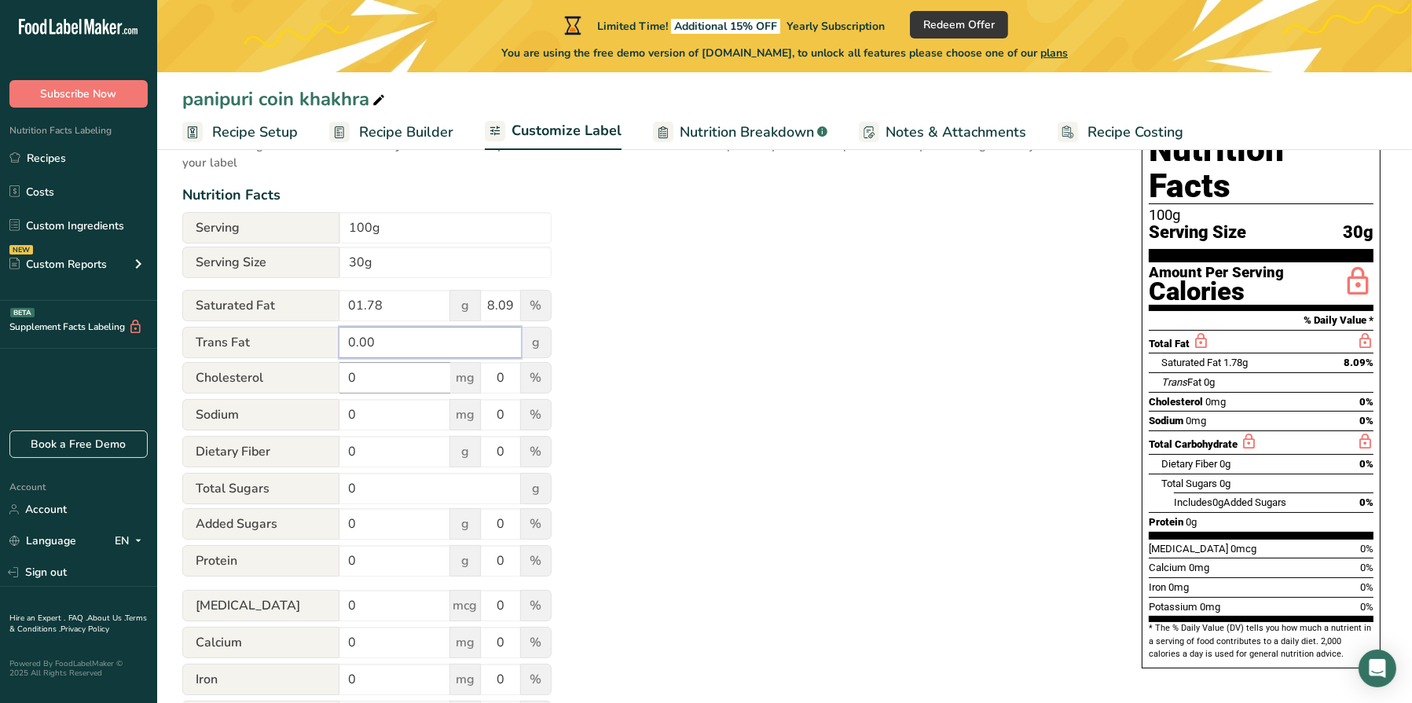
type input "0.00"
drag, startPoint x: 369, startPoint y: 380, endPoint x: 334, endPoint y: 379, distance: 35.4
click at [334, 379] on div "[MEDICAL_DATA] 0 mg 0 %" at bounding box center [366, 378] width 369 height 33
type input "0.00"
click at [379, 422] on input "0" at bounding box center [395, 414] width 111 height 31
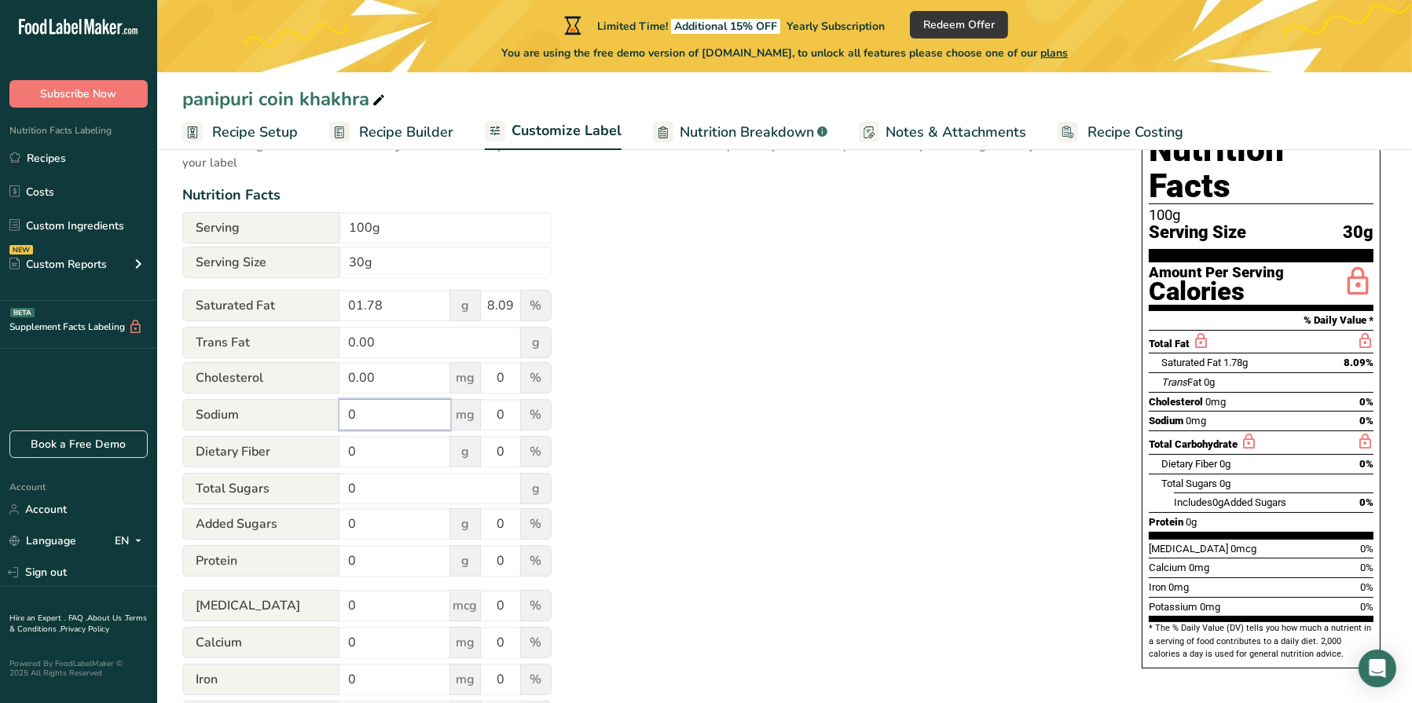
drag, startPoint x: 377, startPoint y: 415, endPoint x: 334, endPoint y: 413, distance: 42.5
click at [334, 413] on div "Sodium 0 mg 0 %" at bounding box center [366, 415] width 369 height 33
type input "445.26"
drag, startPoint x: 502, startPoint y: 416, endPoint x: 469, endPoint y: 416, distance: 33.0
click at [472, 416] on div "Sodium 445.26 mg 0 %" at bounding box center [366, 415] width 369 height 33
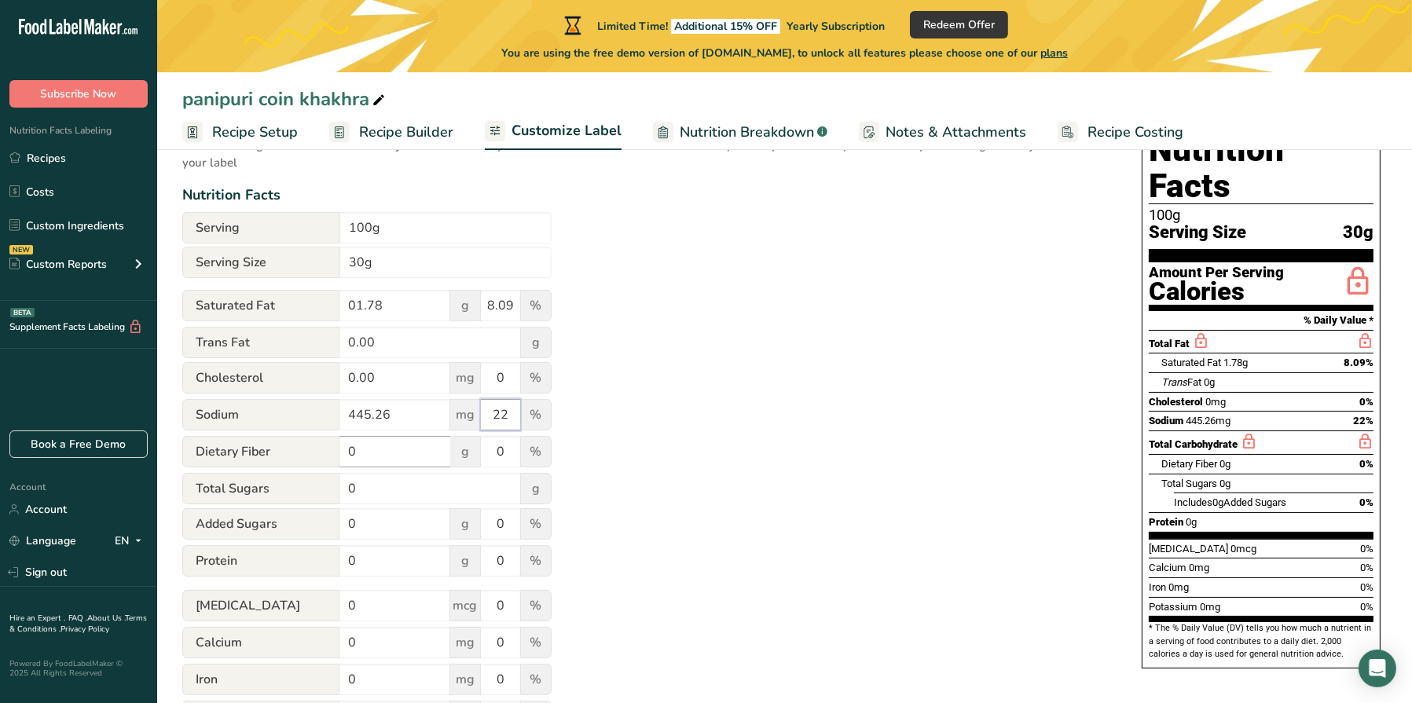
type input "22"
click at [424, 451] on input "0" at bounding box center [395, 451] width 111 height 31
drag, startPoint x: 424, startPoint y: 451, endPoint x: 230, endPoint y: 454, distance: 193.4
click at [230, 454] on div "Dietary Fiber 0 g 0 %" at bounding box center [366, 452] width 369 height 33
type input "3.23"
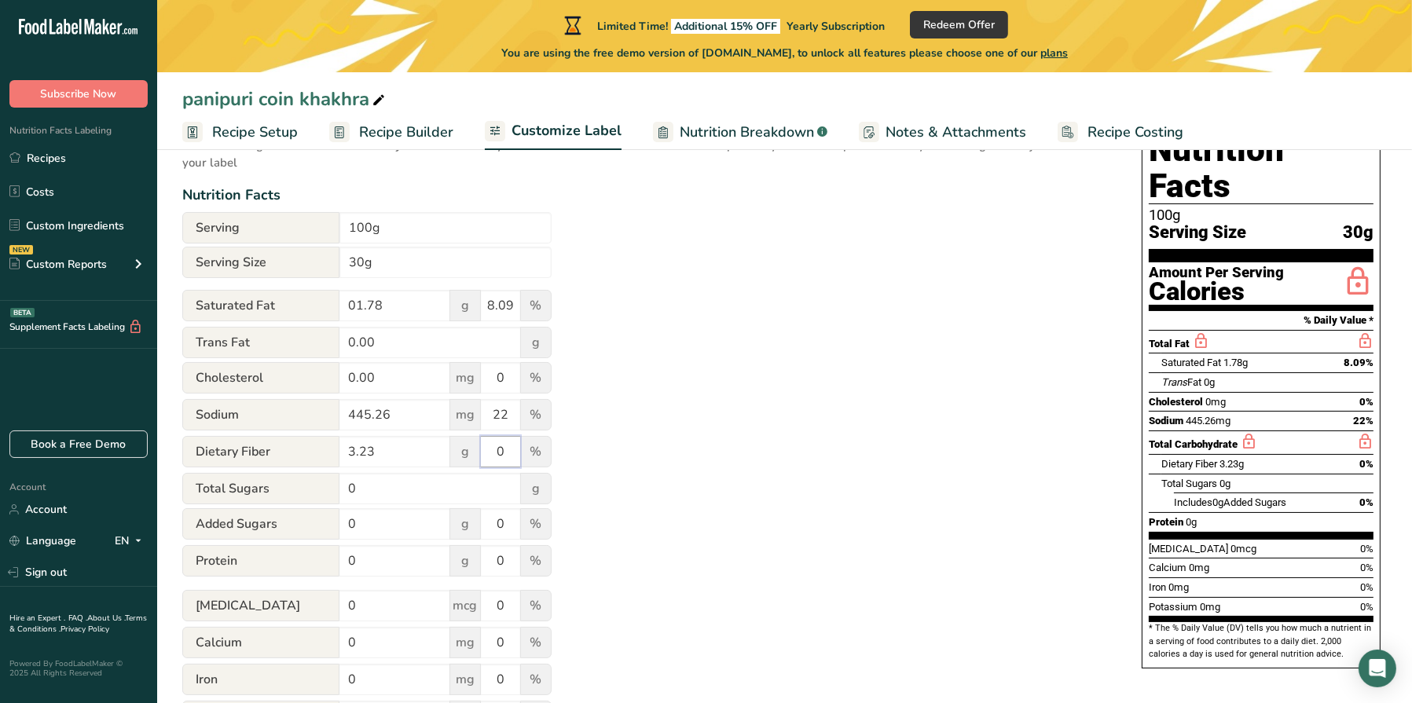
click at [484, 450] on input "0" at bounding box center [500, 451] width 39 height 31
type input "9.50"
click at [338, 487] on div "Total Sugars 0 g" at bounding box center [366, 488] width 369 height 31
type input "3.23"
drag, startPoint x: 381, startPoint y: 525, endPoint x: 335, endPoint y: 525, distance: 46.4
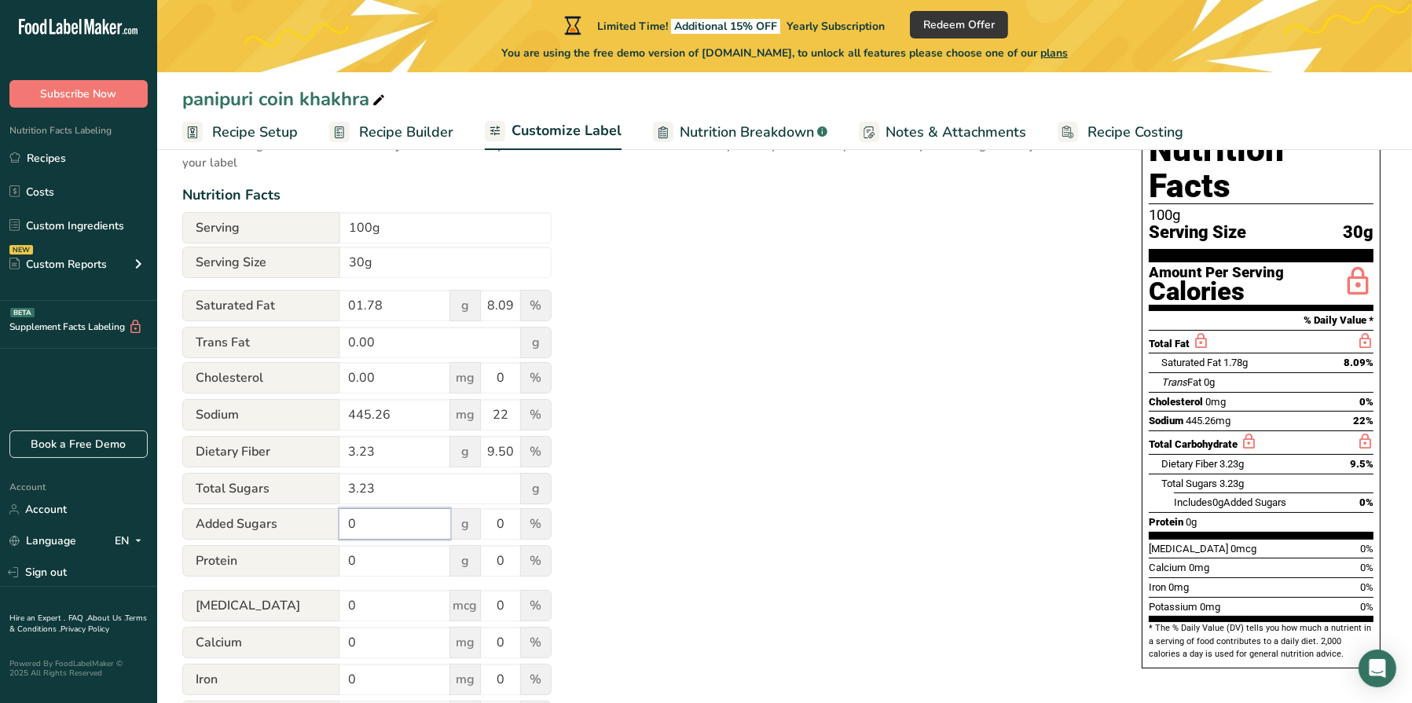
click at [335, 525] on div "Added Sugars 0 g 0 %" at bounding box center [366, 525] width 369 height 33
type input "1.78"
drag, startPoint x: 508, startPoint y: 522, endPoint x: 493, endPoint y: 523, distance: 15.0
click at [493, 523] on input "0" at bounding box center [500, 524] width 39 height 31
type input "8"
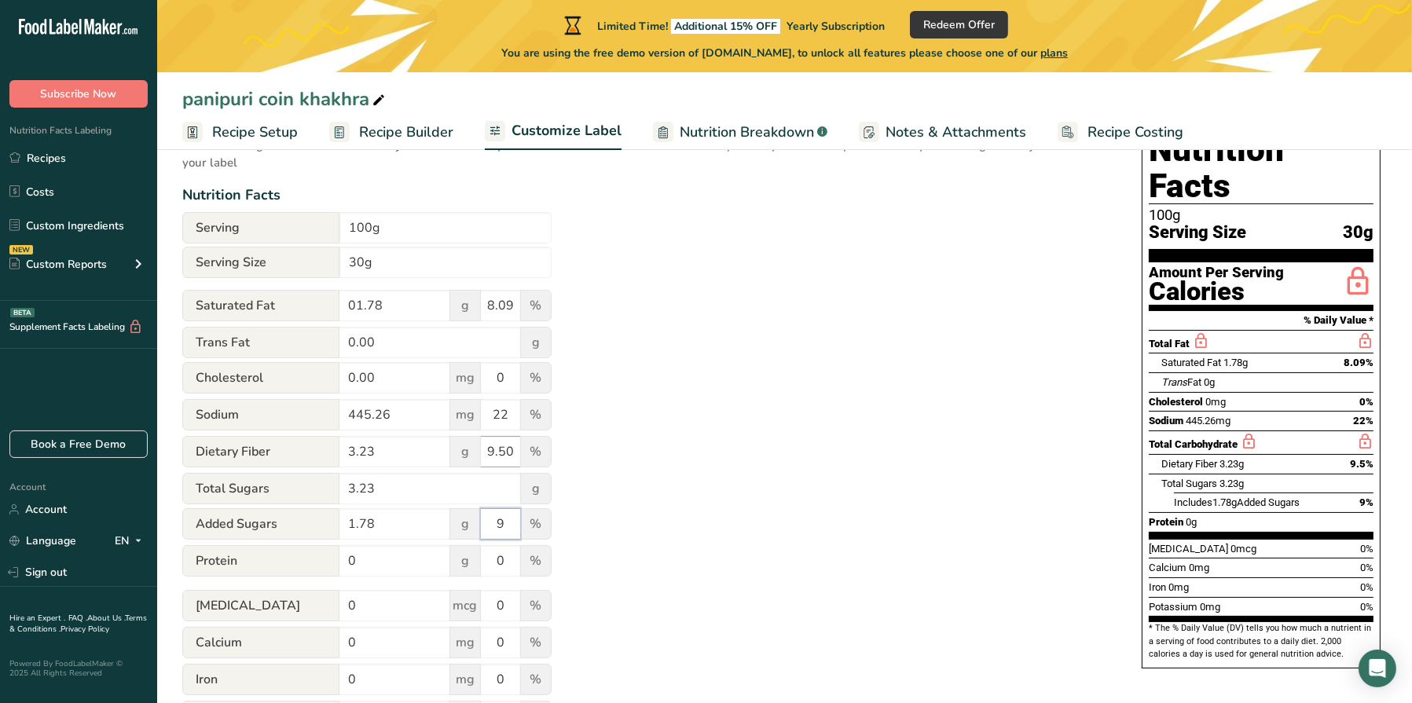
type input "9"
drag, startPoint x: 512, startPoint y: 453, endPoint x: 461, endPoint y: 447, distance: 51.4
click at [461, 447] on div "Dietary Fiber 3.23 g 9.50 %" at bounding box center [366, 452] width 369 height 33
type input "9"
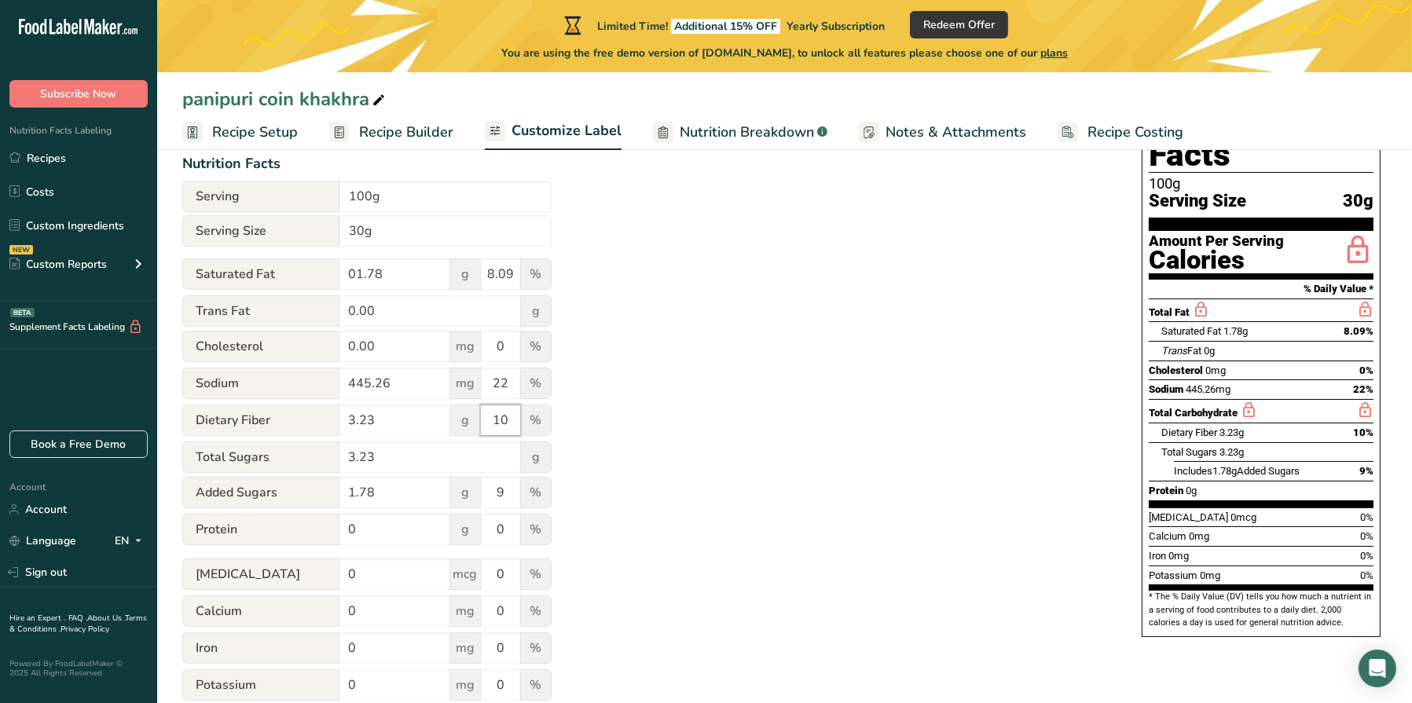
scroll to position [248, 0]
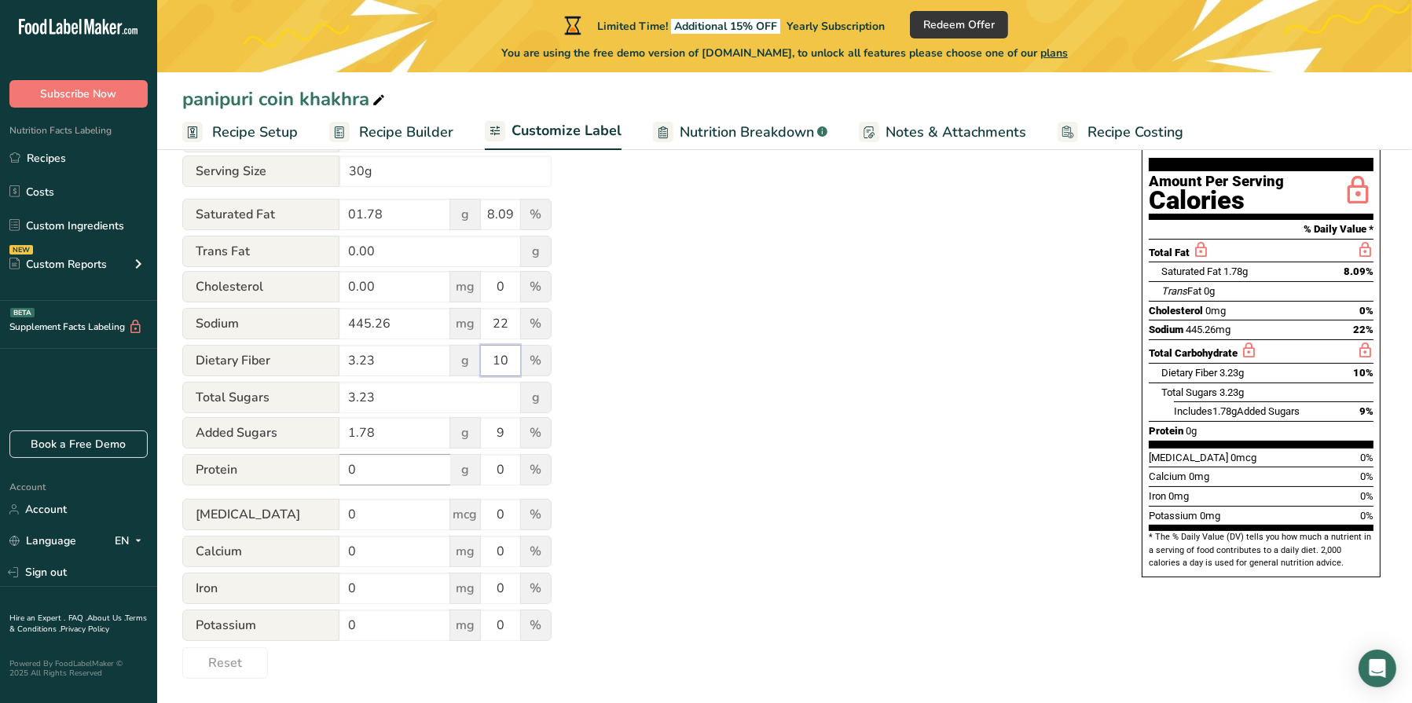
type input "10"
click at [413, 468] on input "0" at bounding box center [395, 469] width 111 height 31
drag, startPoint x: 414, startPoint y: 466, endPoint x: 340, endPoint y: 464, distance: 73.9
click at [340, 464] on input "0" at bounding box center [395, 469] width 111 height 31
type input "10.76"
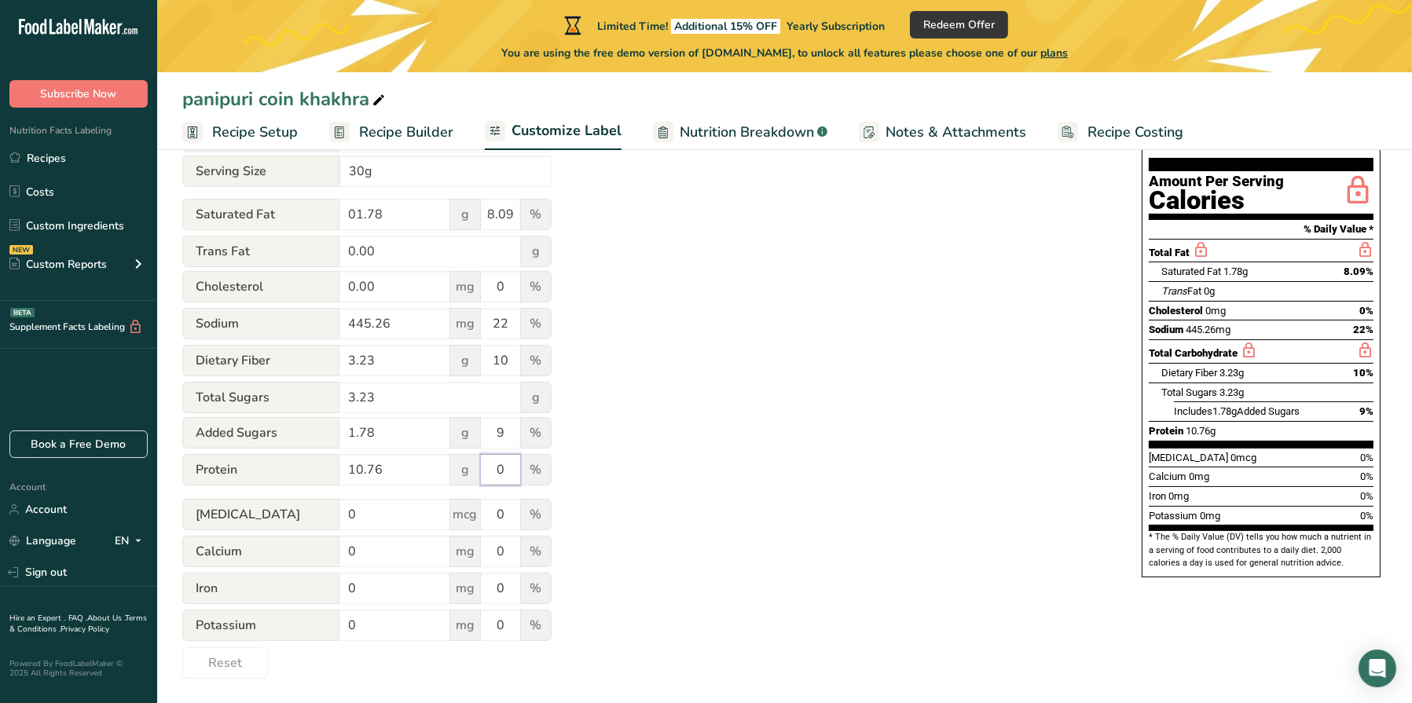
drag, startPoint x: 512, startPoint y: 472, endPoint x: 482, endPoint y: 468, distance: 30.2
click at [482, 468] on input "0" at bounding box center [500, 469] width 39 height 31
type input "20"
click at [367, 512] on input "0" at bounding box center [395, 514] width 111 height 31
type input "0.00"
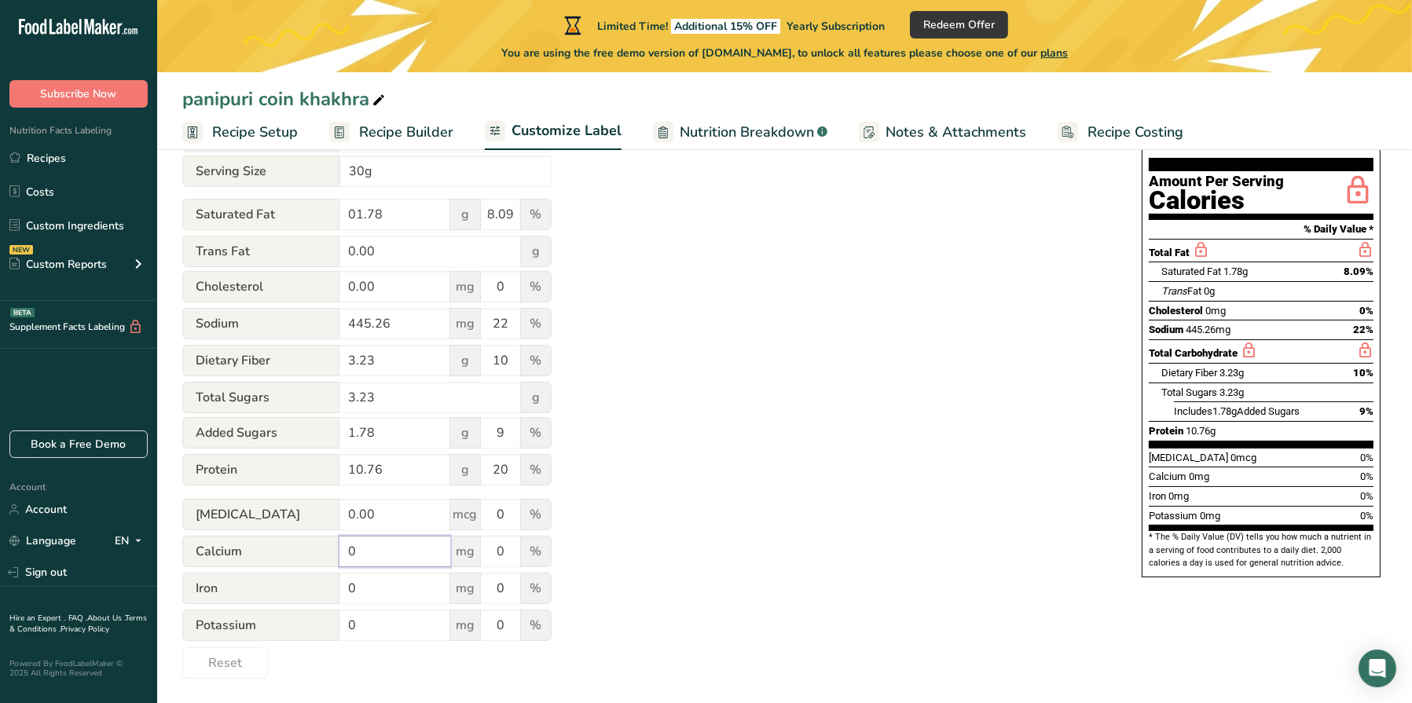
click at [428, 558] on input "0" at bounding box center [395, 551] width 111 height 31
drag, startPoint x: 432, startPoint y: 554, endPoint x: 270, endPoint y: 545, distance: 161.4
click at [270, 545] on div "Calcium 0 mg 0 %" at bounding box center [366, 552] width 369 height 33
type input "33.50"
drag, startPoint x: 511, startPoint y: 547, endPoint x: 486, endPoint y: 550, distance: 25.3
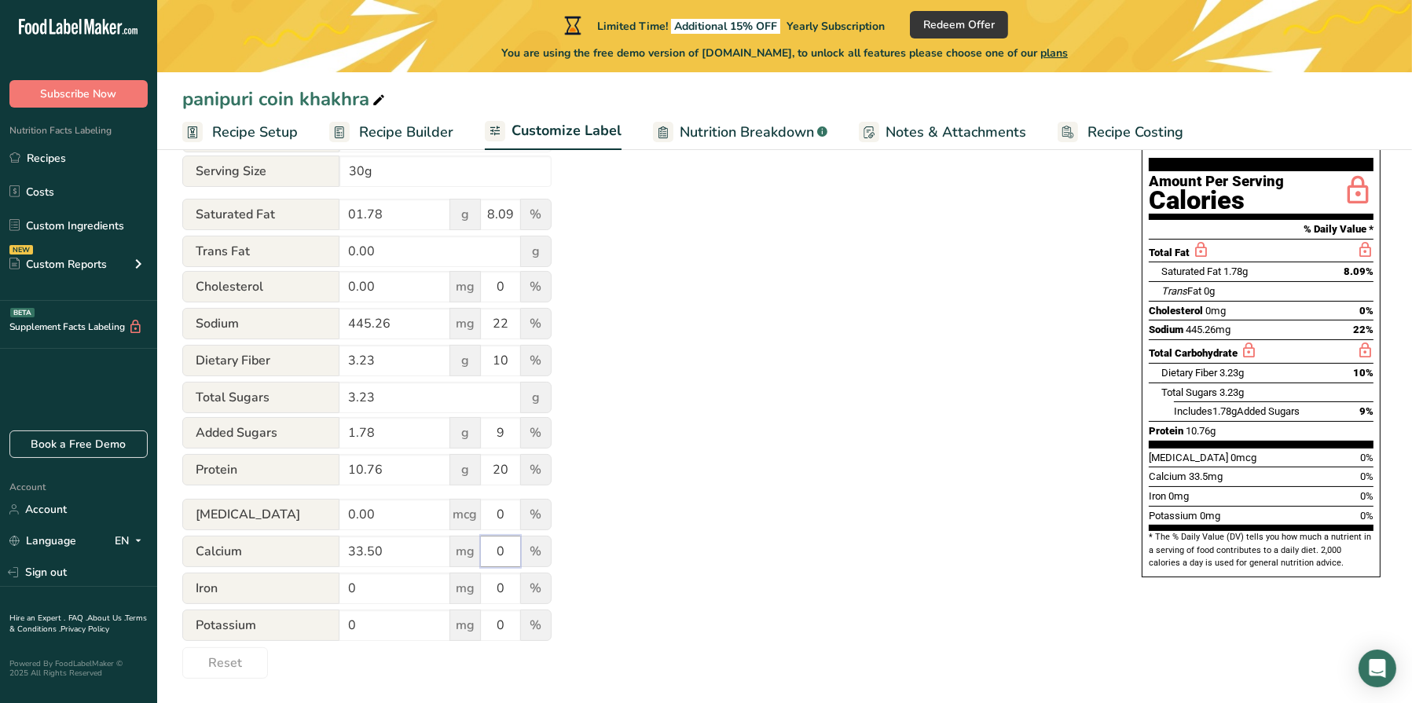
click at [486, 550] on input "0" at bounding box center [500, 551] width 39 height 31
type input "3.35"
click at [431, 577] on input "0" at bounding box center [395, 588] width 111 height 31
drag, startPoint x: 422, startPoint y: 577, endPoint x: 333, endPoint y: 577, distance: 88.8
click at [333, 577] on div "Iron 0 mg 0 %" at bounding box center [366, 589] width 369 height 33
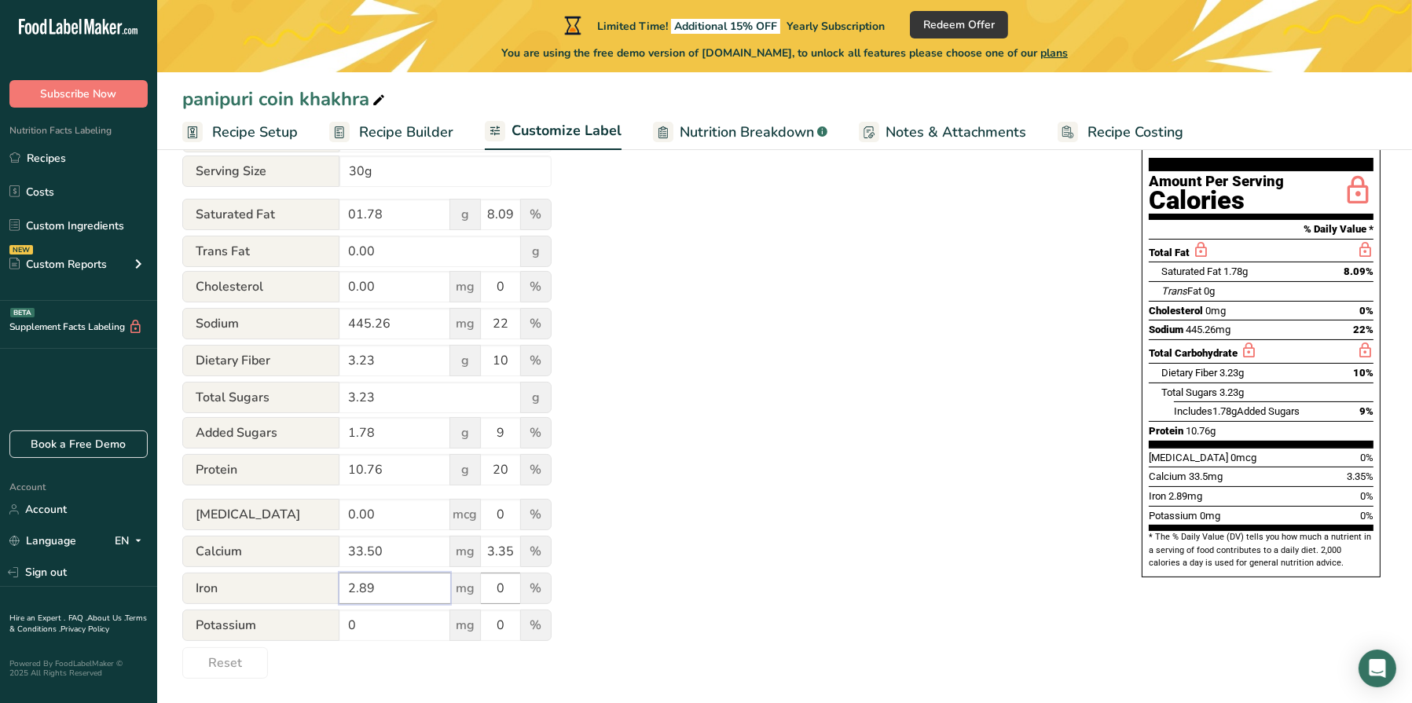
type input "2.89"
drag, startPoint x: 508, startPoint y: 586, endPoint x: 467, endPoint y: 588, distance: 40.9
click at [467, 588] on div "Iron 2.89 mg 0 %" at bounding box center [366, 589] width 369 height 33
type input "36"
drag, startPoint x: 517, startPoint y: 551, endPoint x: 472, endPoint y: 549, distance: 44.8
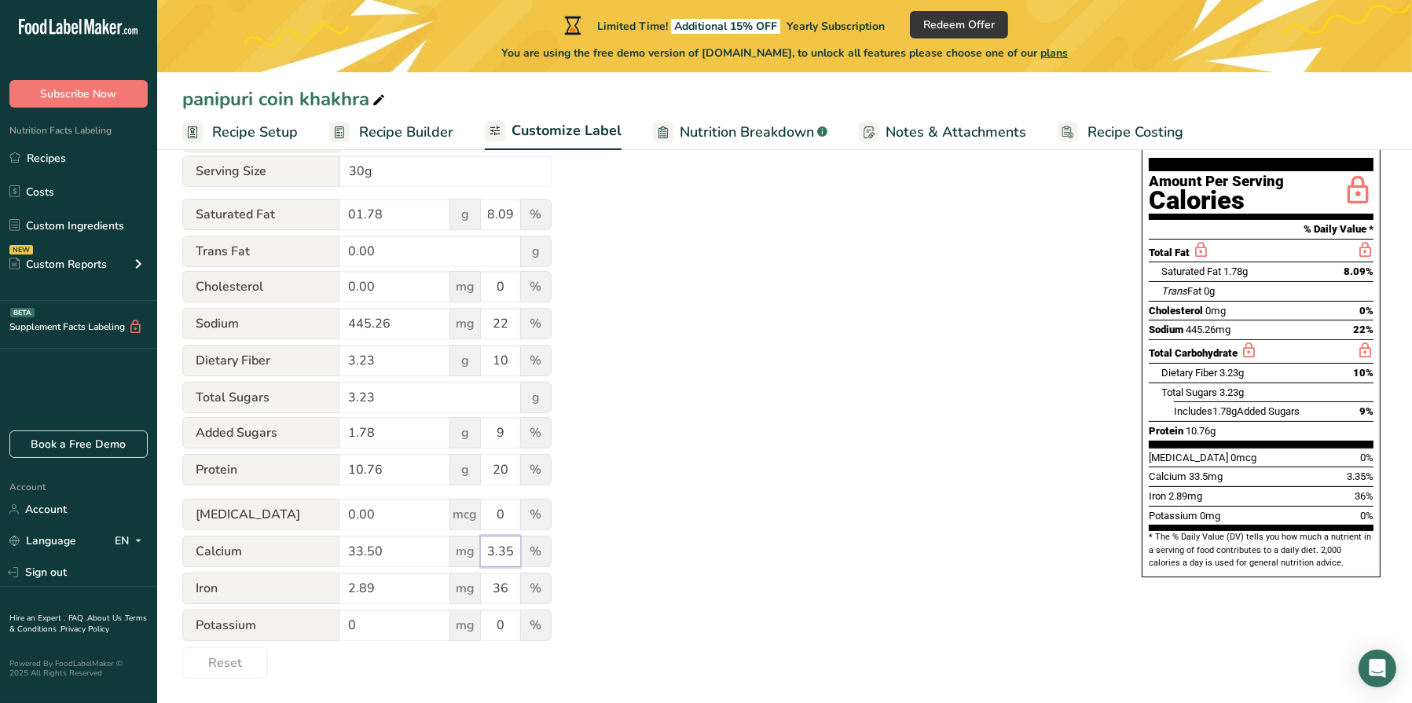
click at [472, 549] on div "Calcium 33.50 mg 3.35 %" at bounding box center [366, 552] width 369 height 33
click at [522, 542] on span "%" at bounding box center [535, 551] width 31 height 31
click at [516, 546] on input "3.35" at bounding box center [500, 551] width 39 height 31
type input "3"
drag, startPoint x: 393, startPoint y: 626, endPoint x: 318, endPoint y: 627, distance: 74.7
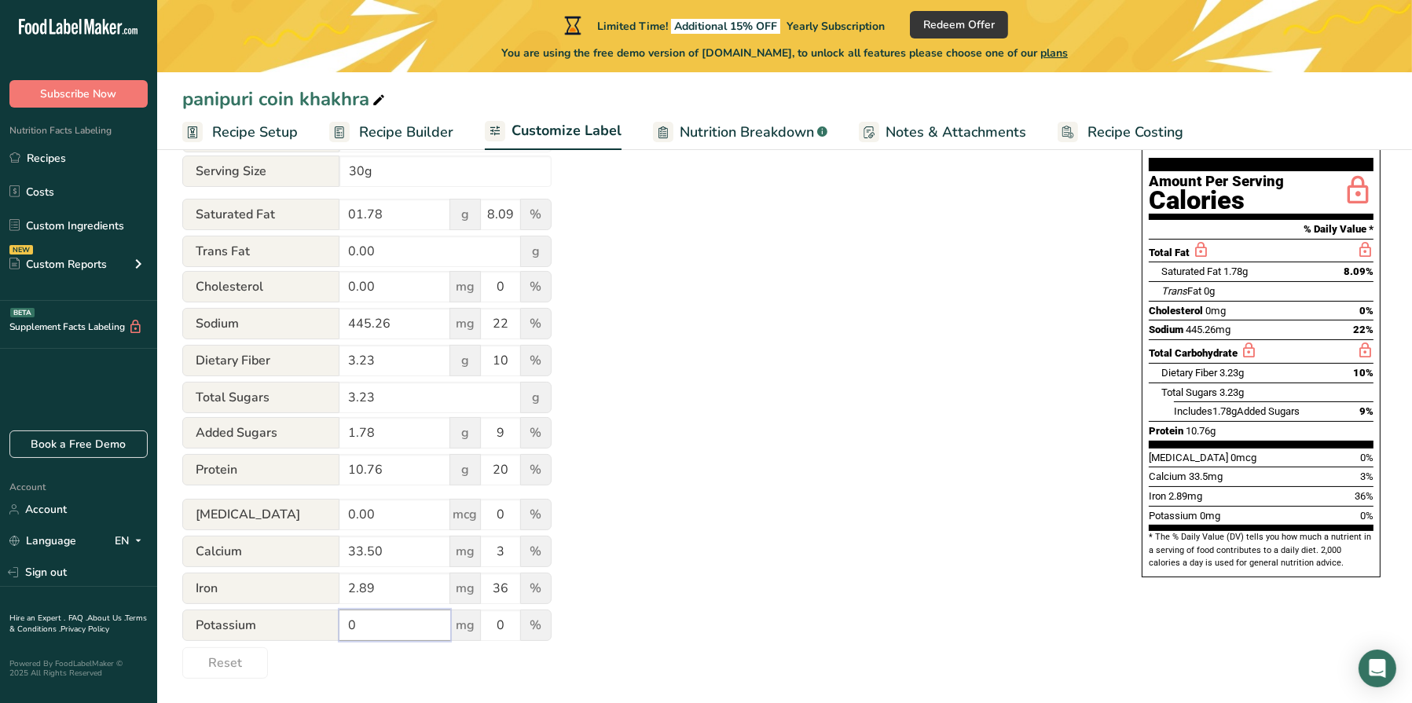
click at [318, 627] on div "Potassium 0 mg 0 %" at bounding box center [366, 626] width 369 height 33
type input "123.45"
drag, startPoint x: 502, startPoint y: 630, endPoint x: 478, endPoint y: 623, distance: 25.6
click at [479, 623] on div "Potassium 123.45 mg 0 %" at bounding box center [366, 626] width 369 height 33
type input "2"
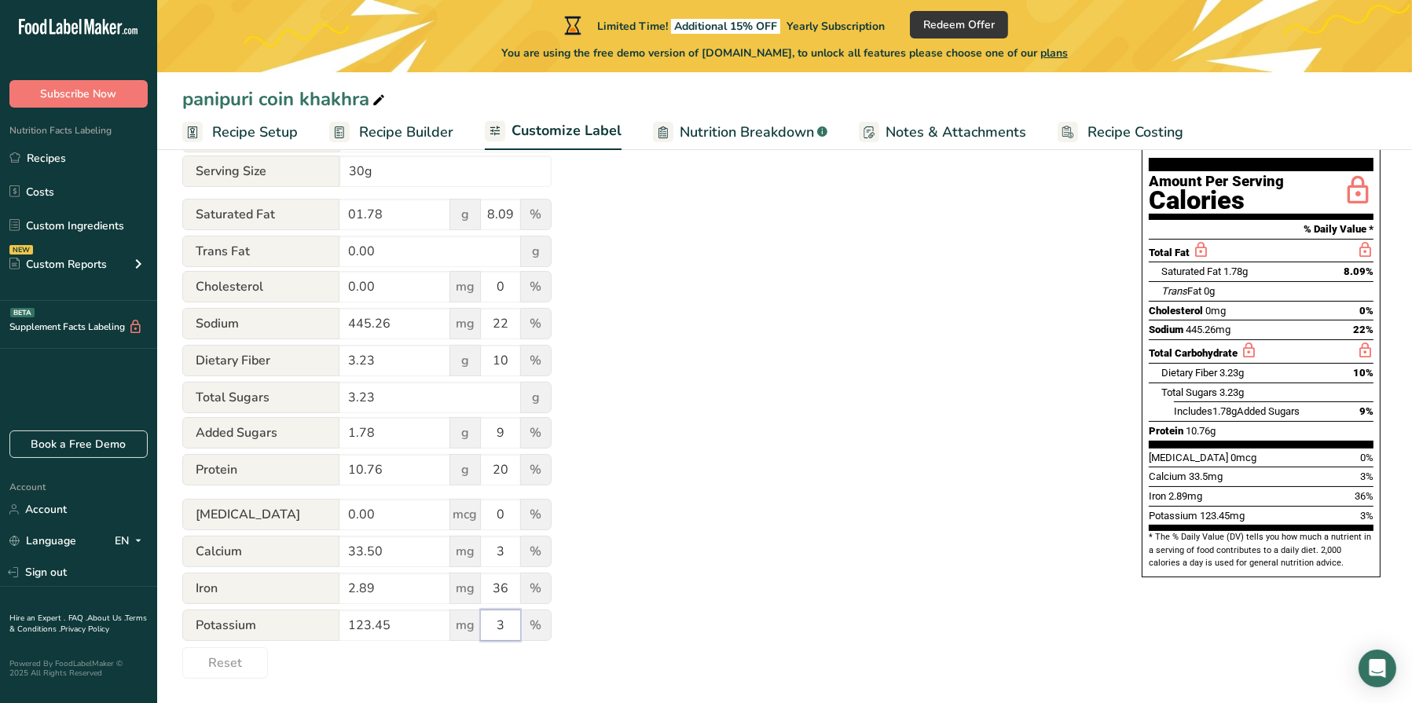
type input "3"
click at [817, 575] on div "Utilize this manual override feature to get full control over the nutrition lab…" at bounding box center [646, 348] width 928 height 661
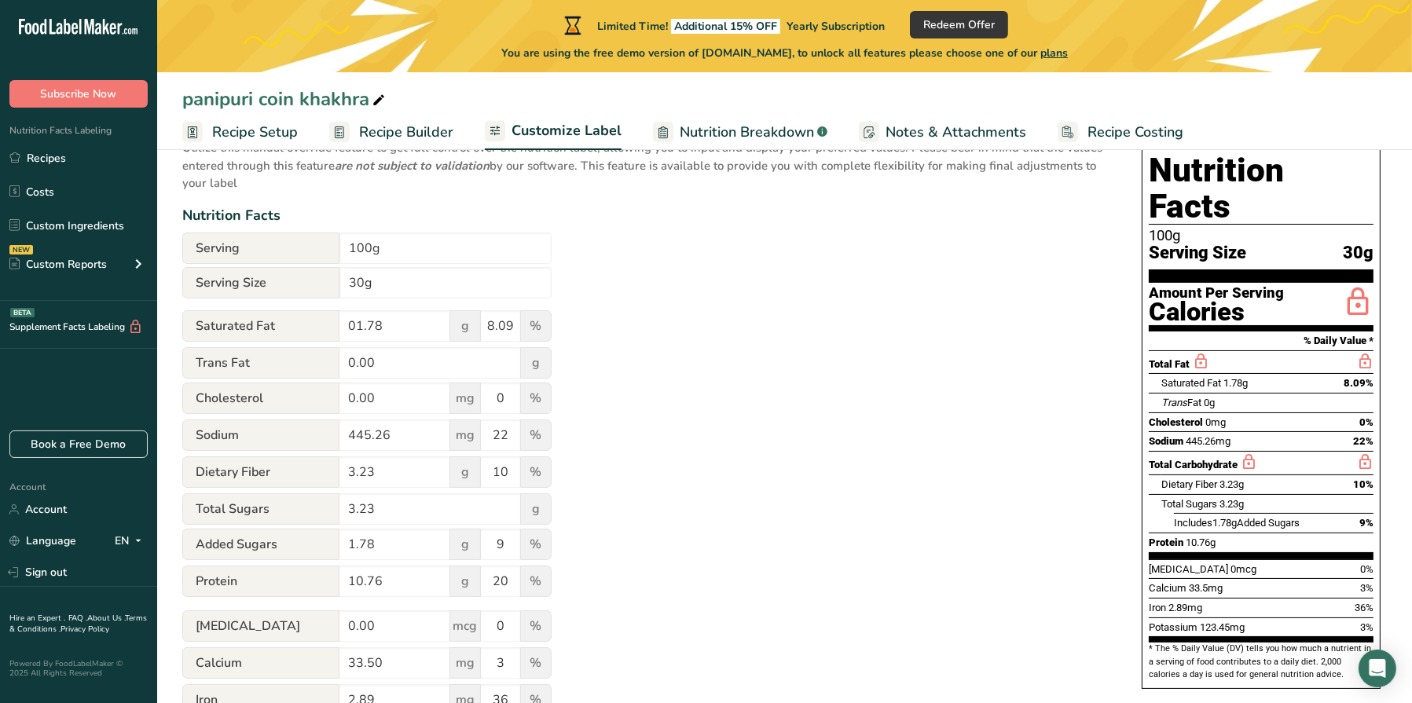
scroll to position [91, 0]
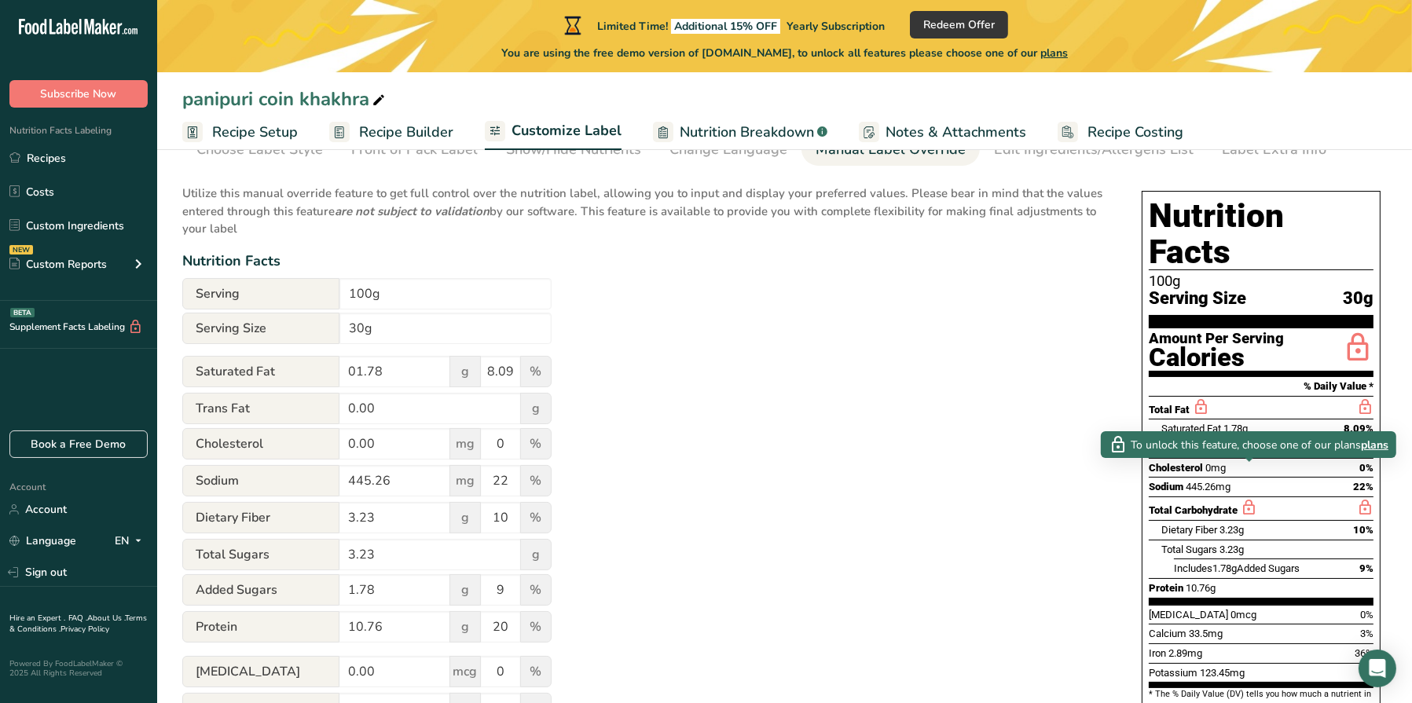
click at [1247, 498] on icon at bounding box center [1248, 508] width 17 height 20
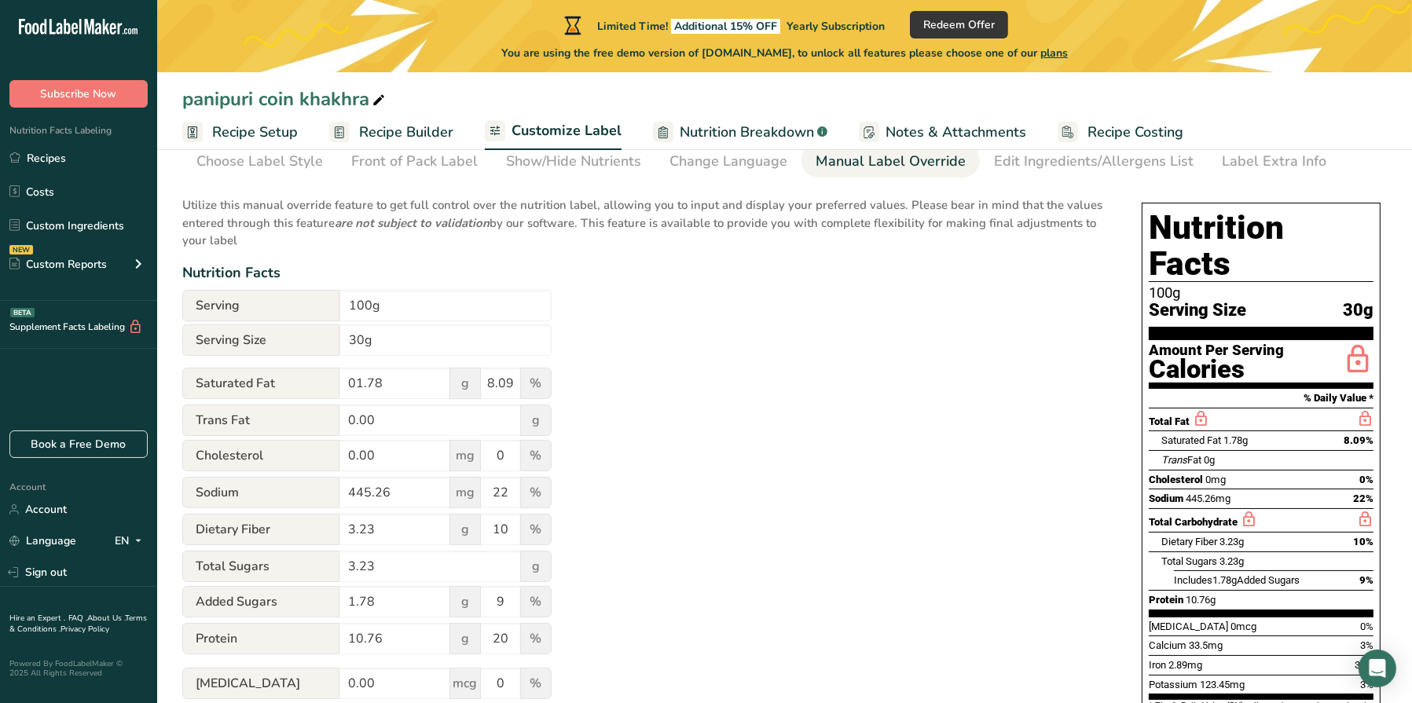
scroll to position [0, 0]
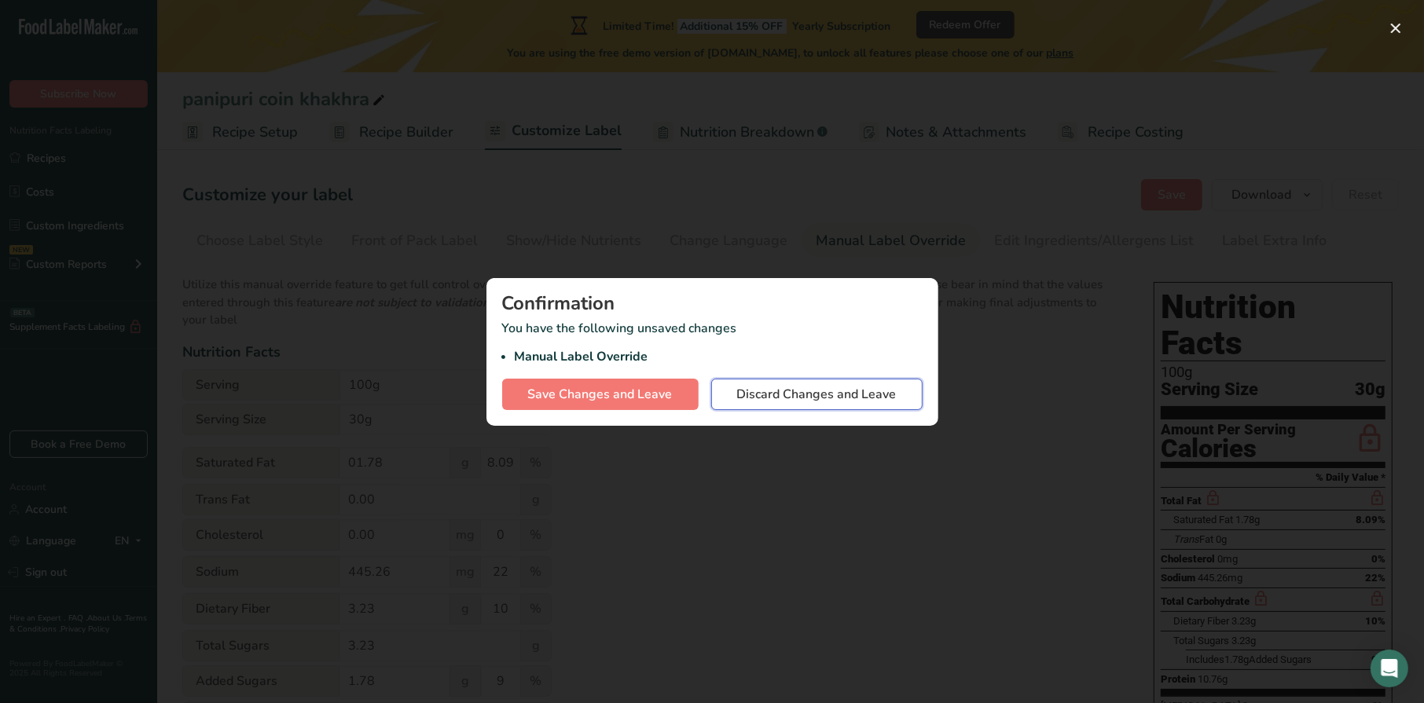
click at [861, 395] on span "Discard Changes and Leave" at bounding box center [817, 394] width 160 height 19
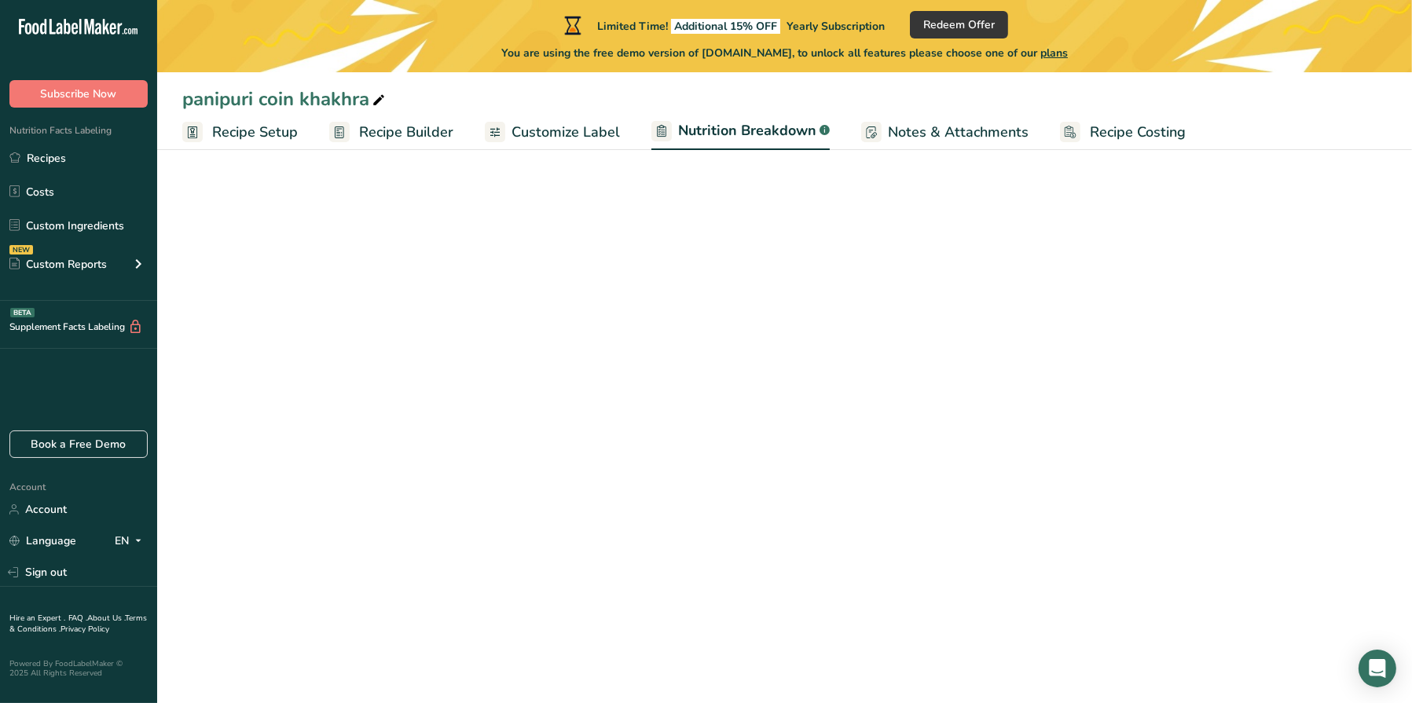
select select "Calories"
